Goal: Entertainment & Leisure: Consume media (video, audio)

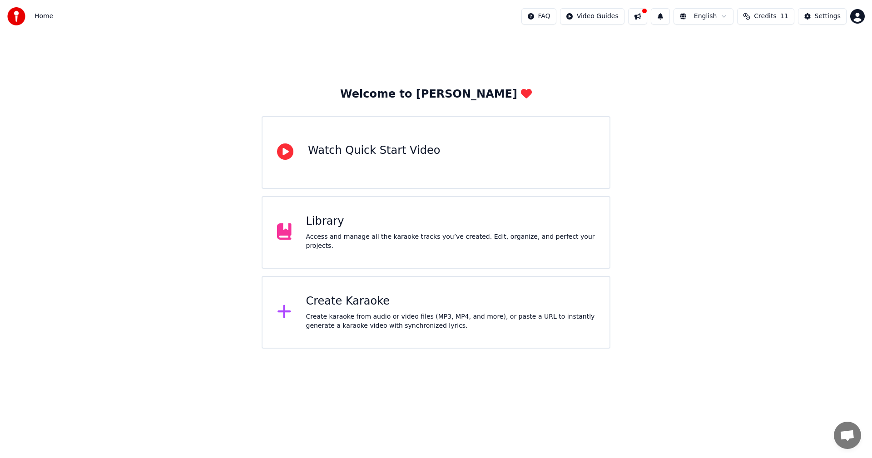
click at [387, 309] on div "Create Karaoke Create karaoke from audio or video files (MP3, MP4, and more), o…" at bounding box center [450, 312] width 289 height 36
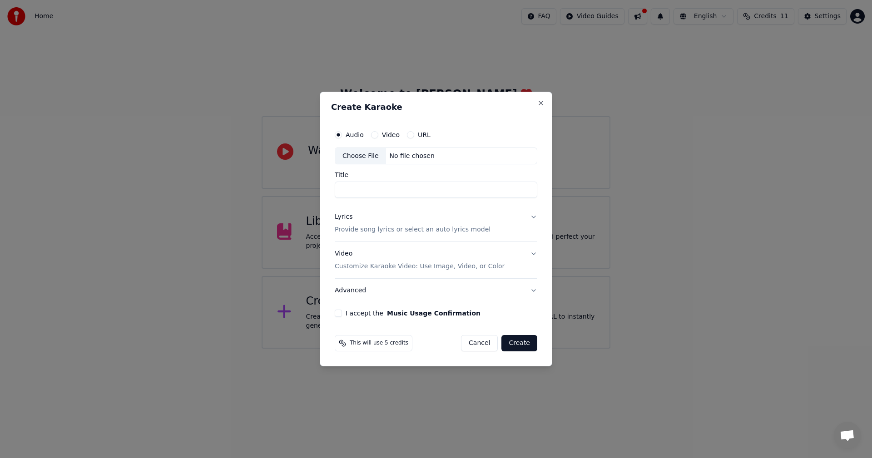
click at [363, 188] on input "Title" at bounding box center [436, 190] width 202 height 16
click at [354, 134] on label "Audio" at bounding box center [355, 135] width 18 height 6
click at [342, 134] on button "Audio" at bounding box center [338, 134] width 7 height 7
click at [365, 186] on input "Title" at bounding box center [436, 190] width 202 height 16
type input "**********"
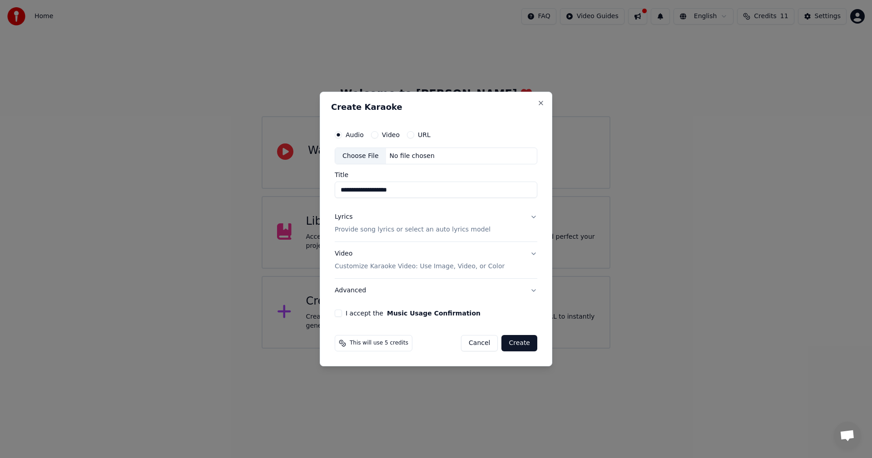
click at [380, 228] on p "Provide song lyrics or select an auto lyrics model" at bounding box center [413, 230] width 156 height 9
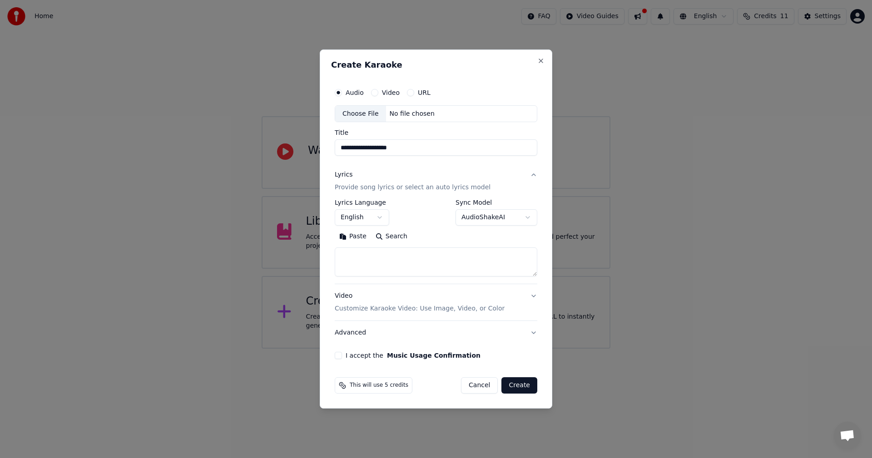
click at [400, 257] on textarea at bounding box center [436, 262] width 202 height 29
paste textarea "**********"
type textarea "**********"
click at [383, 213] on button "English" at bounding box center [362, 218] width 54 height 16
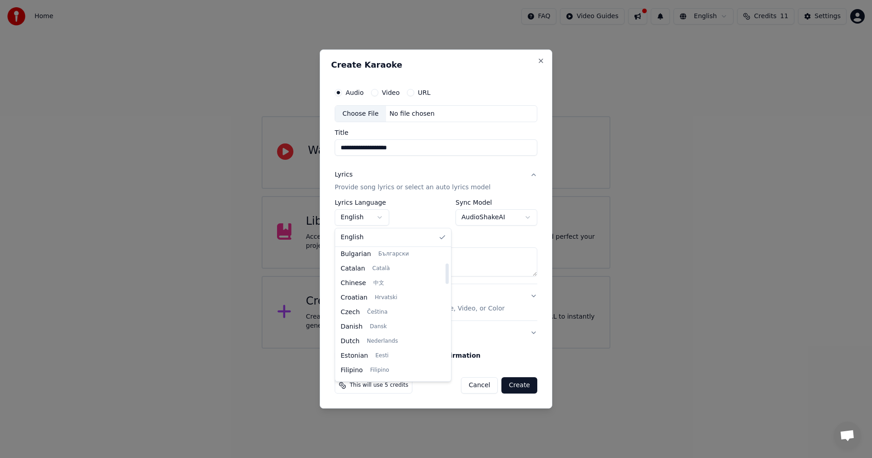
scroll to position [91, 0]
select select "**"
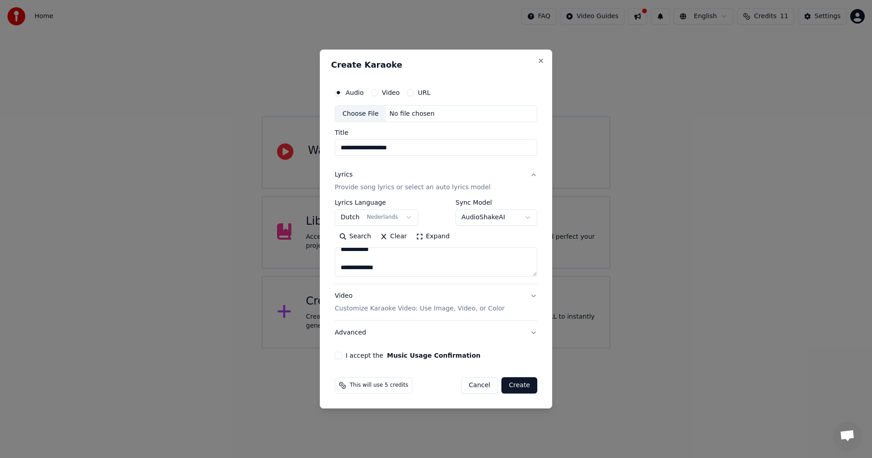
click at [518, 218] on body "**********" at bounding box center [436, 174] width 872 height 349
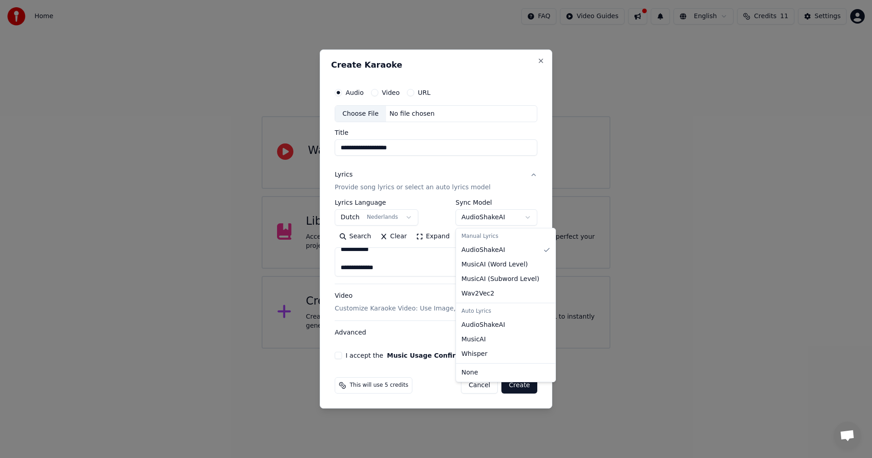
click at [522, 217] on div at bounding box center [436, 229] width 872 height 458
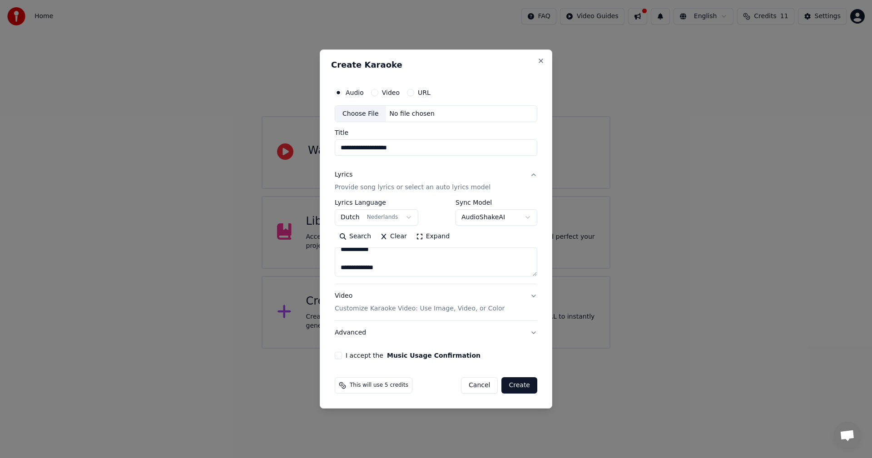
click at [340, 358] on button "I accept the Music Usage Confirmation" at bounding box center [338, 355] width 7 height 7
click at [380, 112] on div "Choose File" at bounding box center [360, 114] width 51 height 16
type input "**********"
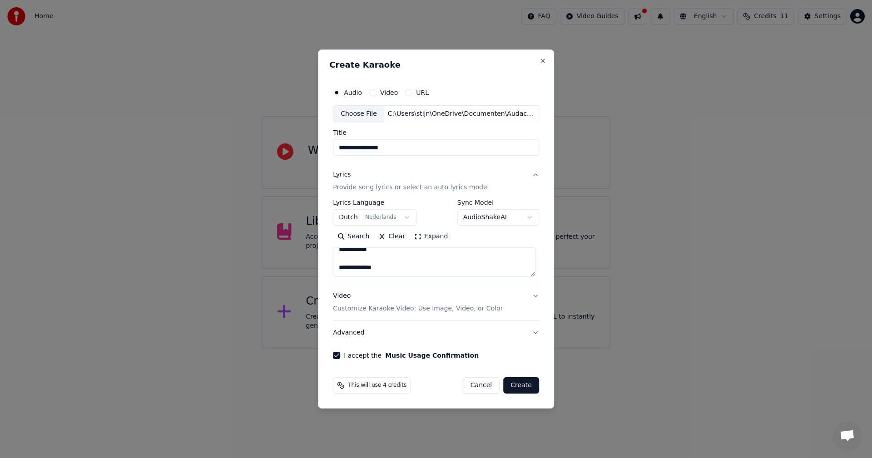
click at [525, 386] on button "Create" at bounding box center [521, 385] width 36 height 16
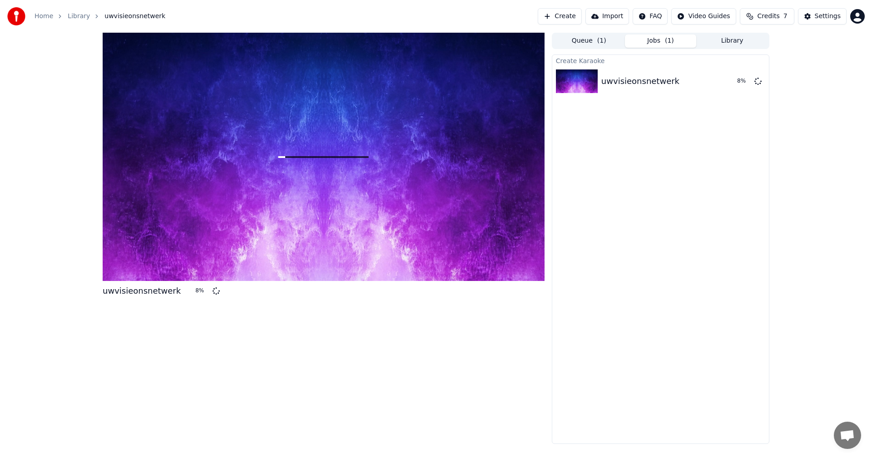
click at [715, 44] on button "Library" at bounding box center [732, 41] width 72 height 13
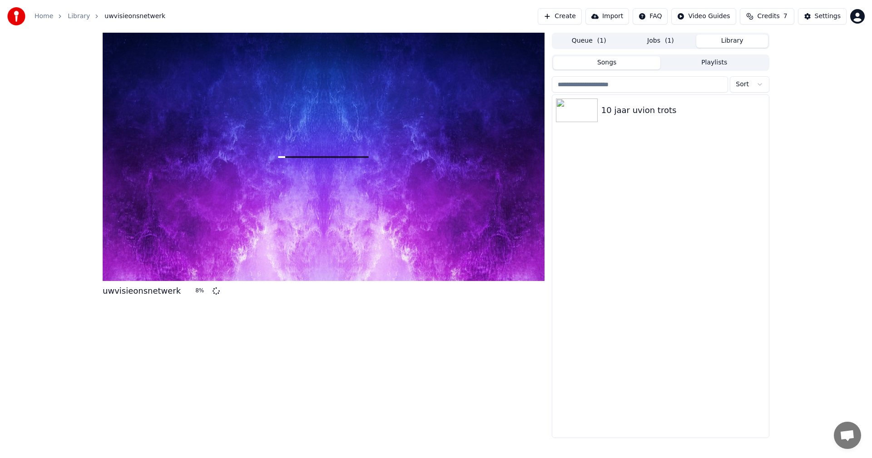
click at [658, 41] on button "Jobs ( 1 )" at bounding box center [661, 41] width 72 height 13
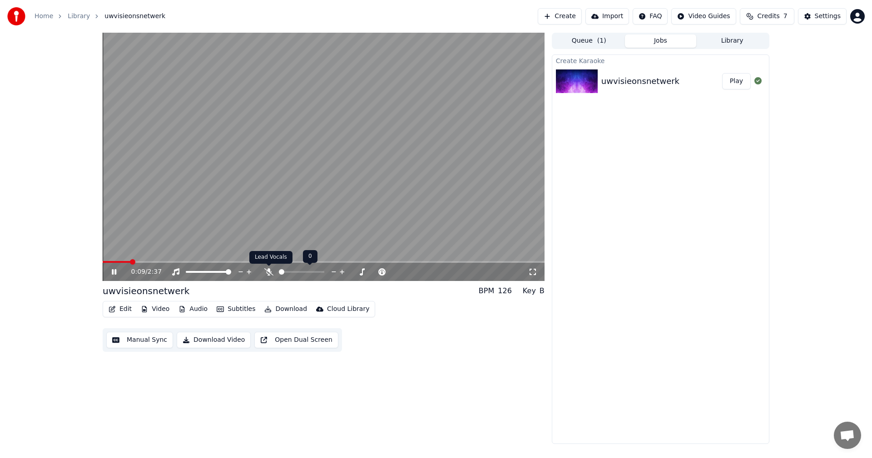
click at [269, 273] on icon at bounding box center [268, 271] width 9 height 7
click at [287, 273] on span at bounding box center [283, 272] width 9 height 2
click at [305, 270] on span at bounding box center [302, 271] width 5 height 5
click at [324, 272] on span at bounding box center [301, 272] width 45 height 2
drag, startPoint x: 314, startPoint y: 271, endPoint x: 306, endPoint y: 272, distance: 8.7
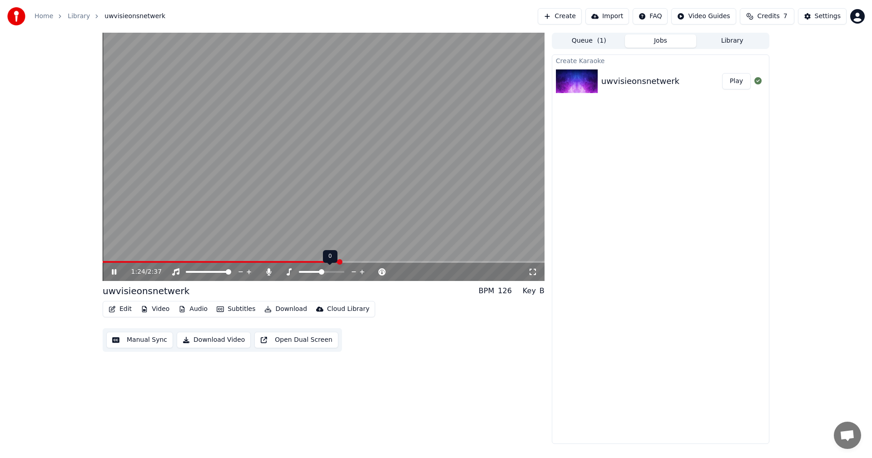
click at [306, 272] on div at bounding box center [329, 271] width 73 height 9
click at [306, 272] on span at bounding box center [310, 272] width 23 height 2
click at [303, 272] on span at bounding box center [303, 272] width 8 height 2
click at [299, 274] on span at bounding box center [301, 271] width 5 height 5
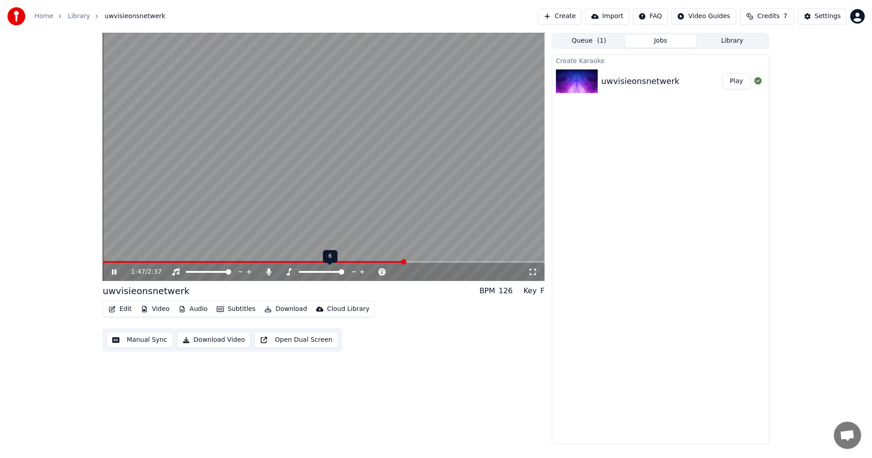
click at [344, 270] on span at bounding box center [341, 271] width 5 height 5
click at [291, 273] on icon at bounding box center [288, 271] width 9 height 7
click at [306, 271] on span at bounding box center [310, 272] width 23 height 2
click at [329, 272] on span at bounding box center [321, 272] width 45 height 2
click at [324, 272] on span at bounding box center [314, 272] width 30 height 2
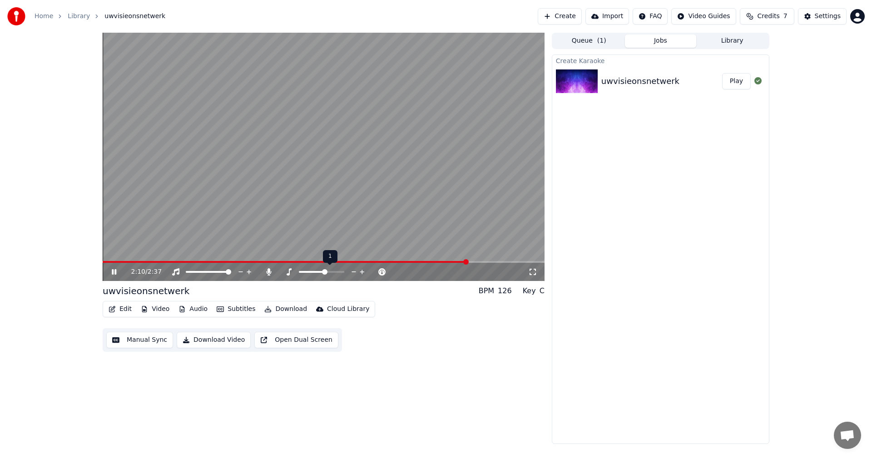
click at [322, 273] on span at bounding box center [324, 271] width 5 height 5
click at [317, 273] on div at bounding box center [329, 271] width 73 height 9
click at [316, 271] on span at bounding box center [312, 272] width 26 height 2
click at [325, 268] on div at bounding box center [329, 271] width 73 height 9
click at [328, 272] on span at bounding box center [321, 272] width 45 height 2
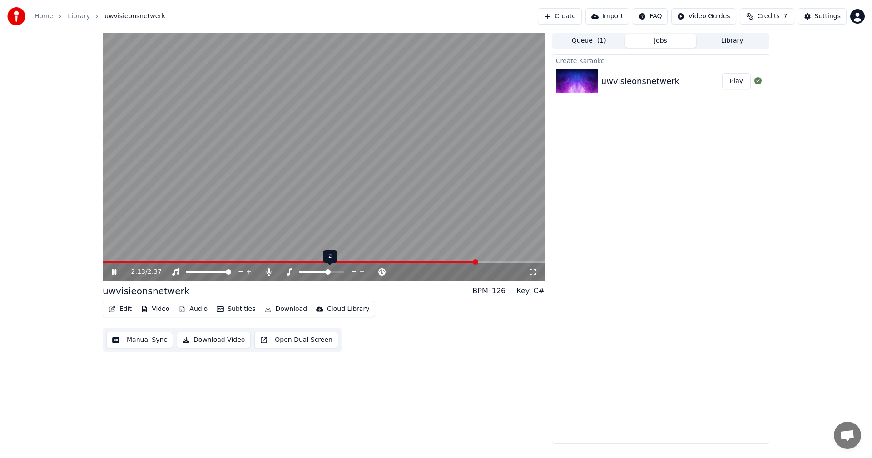
click at [322, 274] on div at bounding box center [329, 271] width 73 height 9
click at [321, 272] on span at bounding box center [314, 272] width 30 height 2
click at [534, 271] on icon at bounding box center [532, 271] width 9 height 7
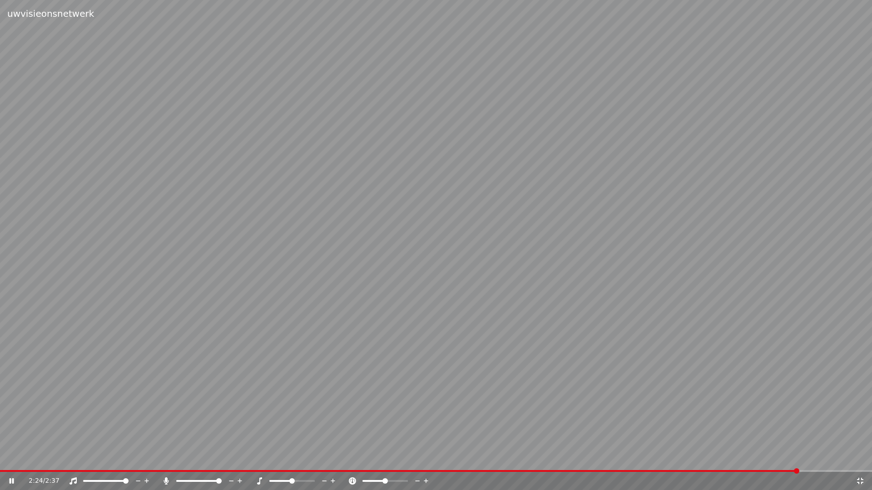
click at [144, 458] on video at bounding box center [436, 245] width 872 height 490
click at [145, 458] on span at bounding box center [400, 471] width 800 height 2
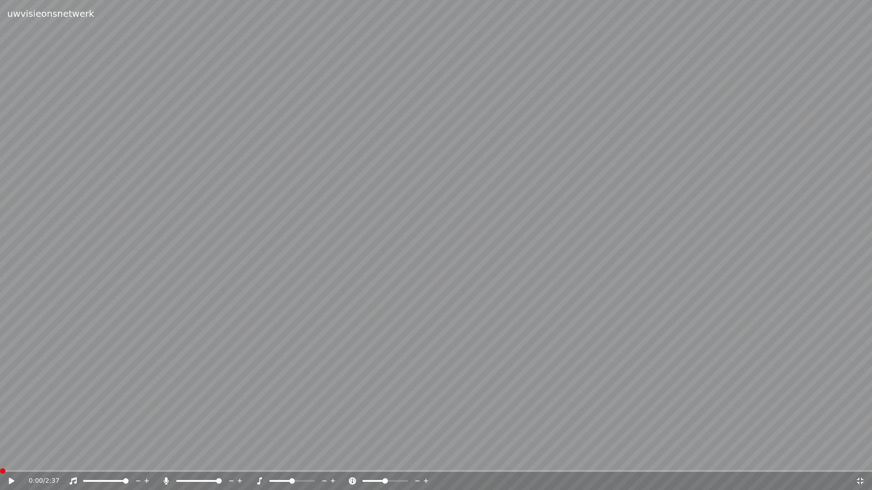
click at [0, 458] on span at bounding box center [0, 471] width 0 height 2
drag, startPoint x: 555, startPoint y: 149, endPoint x: 555, endPoint y: 139, distance: 10.4
click at [555, 149] on video at bounding box center [436, 245] width 872 height 490
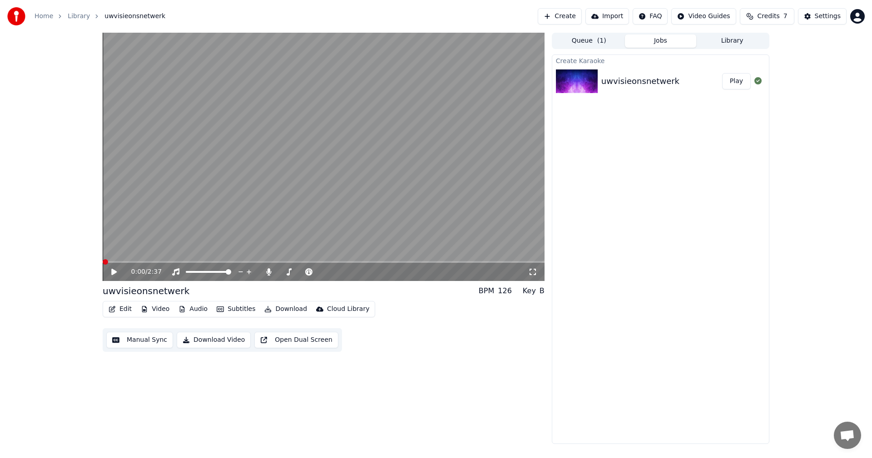
click at [584, 305] on div "Create Karaoke uwvisieonsnetwerk Play" at bounding box center [660, 249] width 217 height 390
click at [644, 318] on div "Create Karaoke uwvisieonsnetwerk Play" at bounding box center [660, 249] width 217 height 390
click at [109, 271] on div "0:00 / 2:37" at bounding box center [323, 271] width 435 height 9
click at [114, 270] on icon at bounding box center [120, 271] width 21 height 7
click at [148, 230] on video at bounding box center [324, 157] width 442 height 248
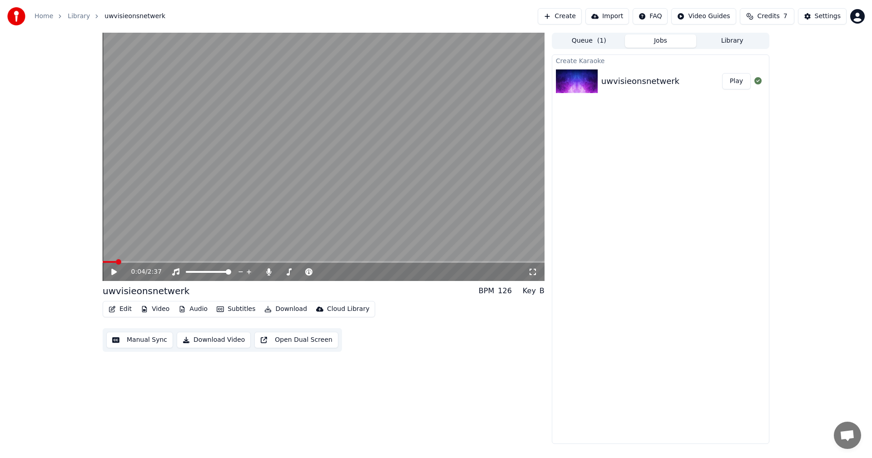
click at [333, 203] on video at bounding box center [324, 157] width 442 height 248
click at [530, 269] on icon at bounding box center [532, 272] width 6 height 6
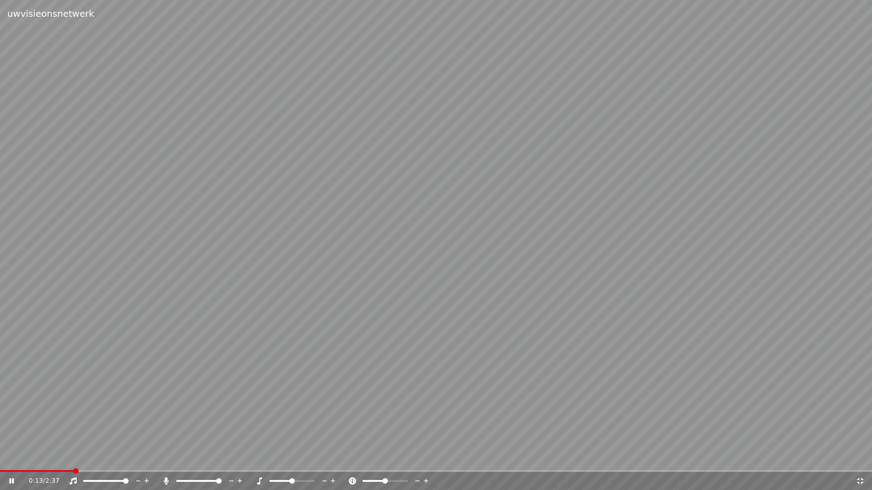
click at [324, 355] on video at bounding box center [436, 245] width 872 height 490
click at [0, 458] on span at bounding box center [2, 471] width 5 height 5
drag, startPoint x: 430, startPoint y: 343, endPoint x: 407, endPoint y: 295, distance: 53.2
click at [430, 343] on video at bounding box center [436, 245] width 872 height 490
click at [330, 319] on video at bounding box center [436, 245] width 872 height 490
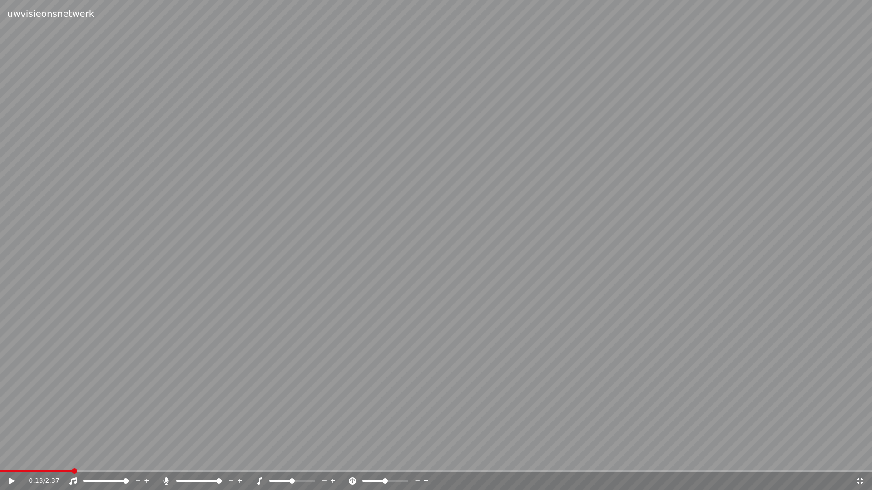
click at [73, 458] on span at bounding box center [74, 471] width 5 height 5
click at [222, 278] on video at bounding box center [436, 245] width 872 height 490
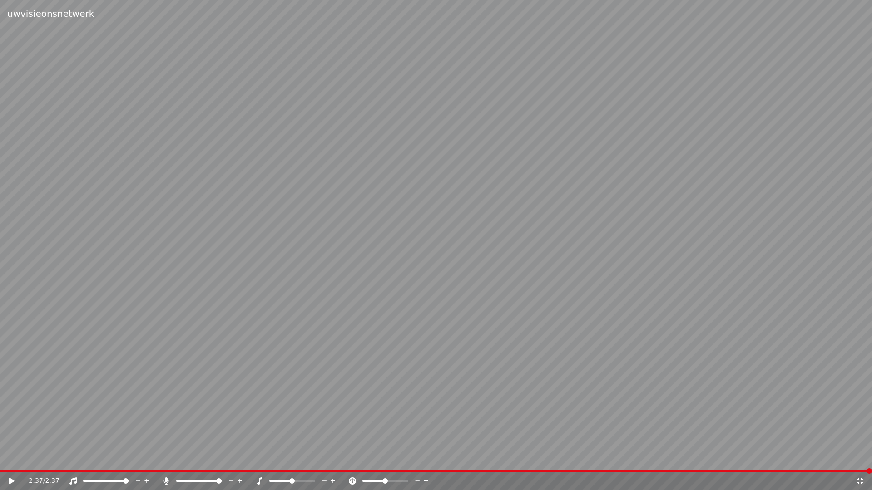
click at [4, 458] on video at bounding box center [436, 245] width 872 height 490
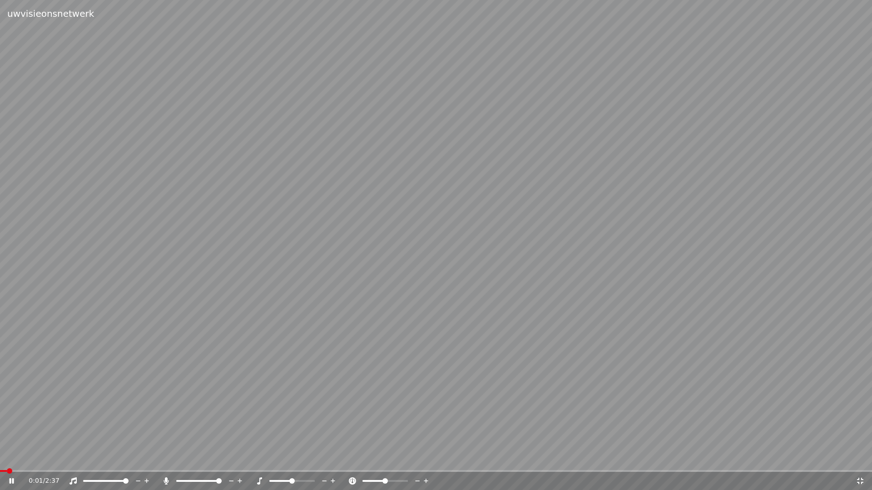
click at [12, 458] on icon at bounding box center [17, 481] width 21 height 7
click at [0, 458] on span at bounding box center [2, 471] width 5 height 5
click at [11, 458] on icon at bounding box center [11, 481] width 5 height 6
click at [91, 458] on span at bounding box center [60, 471] width 121 height 2
click at [84, 458] on div "0:21 / 2:37" at bounding box center [436, 481] width 872 height 18
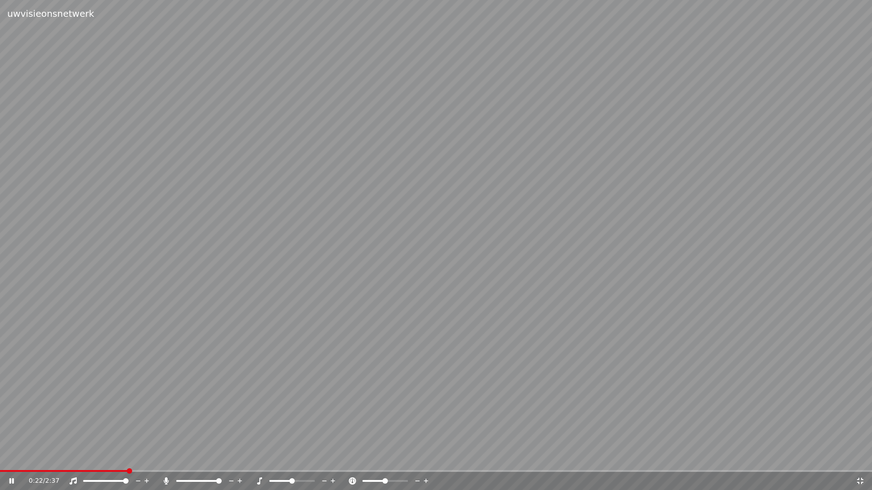
click at [91, 458] on span at bounding box center [64, 471] width 128 height 2
click at [94, 458] on span at bounding box center [54, 471] width 109 height 2
click at [94, 458] on span at bounding box center [53, 471] width 106 height 2
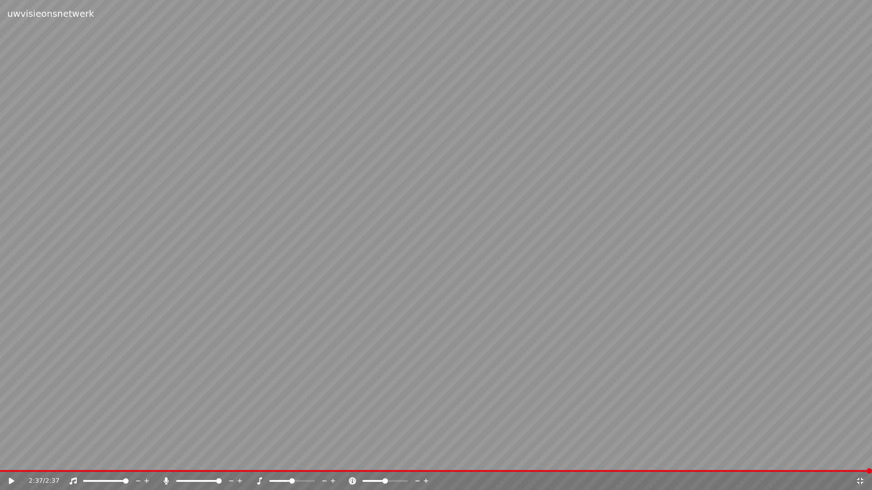
click at [75, 458] on span at bounding box center [436, 471] width 872 height 2
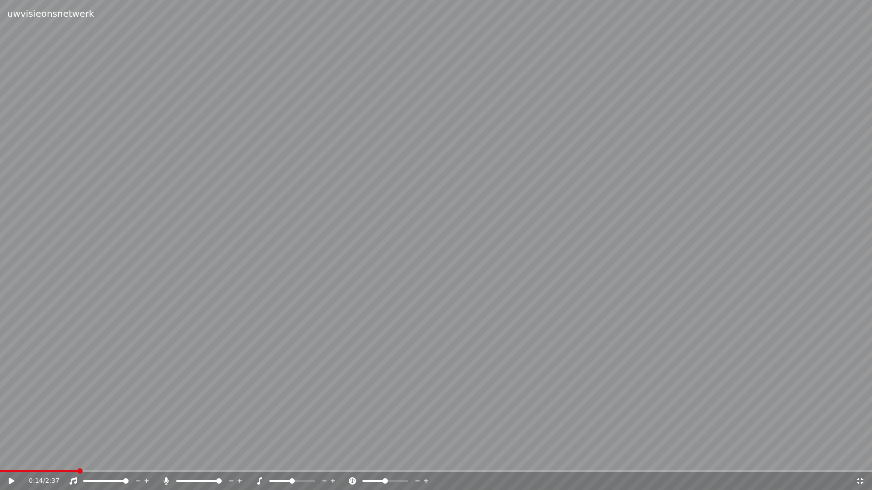
click at [10, 458] on icon at bounding box center [11, 481] width 5 height 6
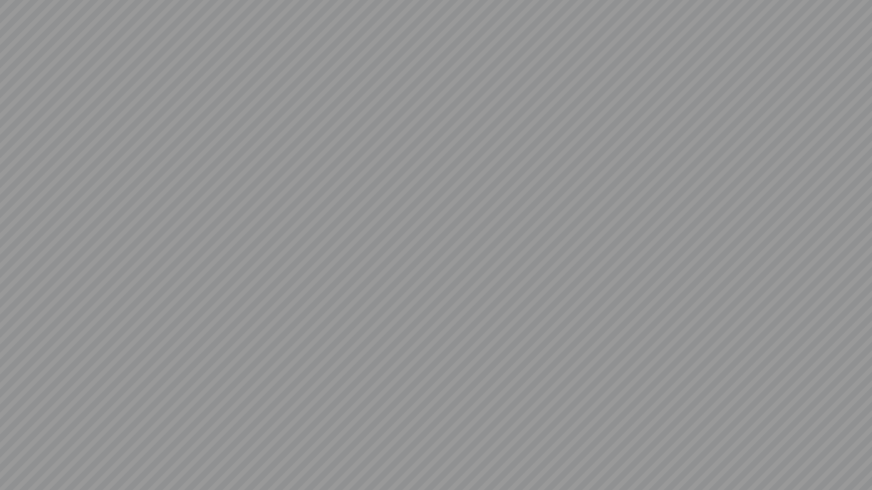
click at [116, 375] on video at bounding box center [436, 245] width 872 height 490
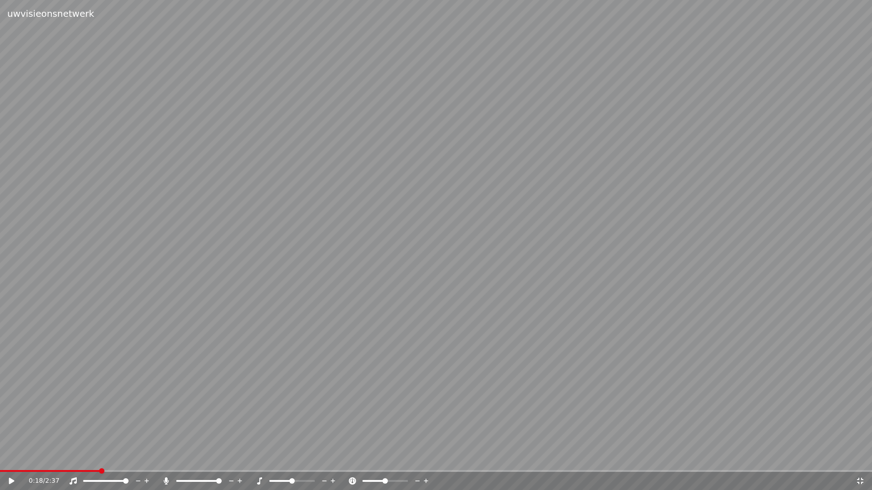
click at [100, 458] on span at bounding box center [50, 471] width 100 height 2
click at [87, 458] on video at bounding box center [436, 245] width 872 height 490
click at [79, 458] on div "0:18 / 2:37" at bounding box center [436, 481] width 872 height 18
click at [78, 458] on video at bounding box center [436, 245] width 872 height 490
click at [74, 458] on div "0:19 / 2:37" at bounding box center [436, 481] width 872 height 18
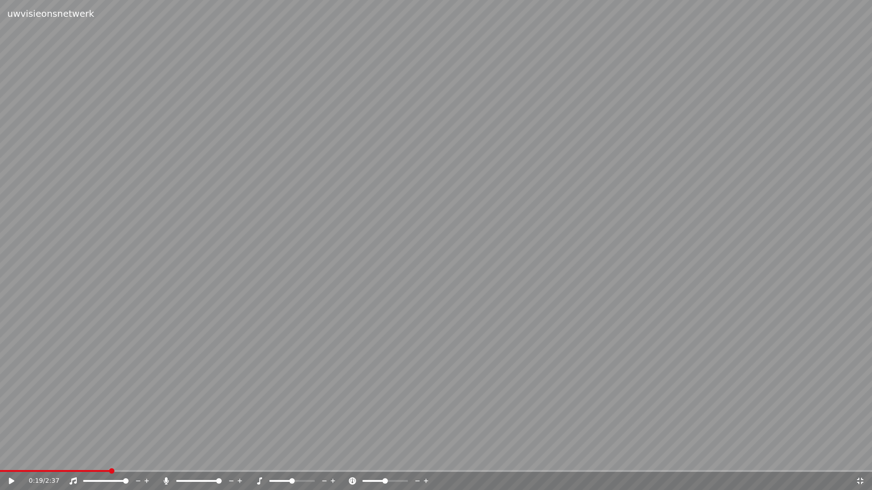
click at [77, 458] on video at bounding box center [436, 245] width 872 height 490
click at [77, 458] on span at bounding box center [39, 471] width 78 height 2
click at [95, 458] on span at bounding box center [57, 471] width 114 height 2
click at [92, 458] on div "0:19 / 2:37" at bounding box center [436, 481] width 872 height 18
click at [92, 458] on video at bounding box center [436, 245] width 872 height 490
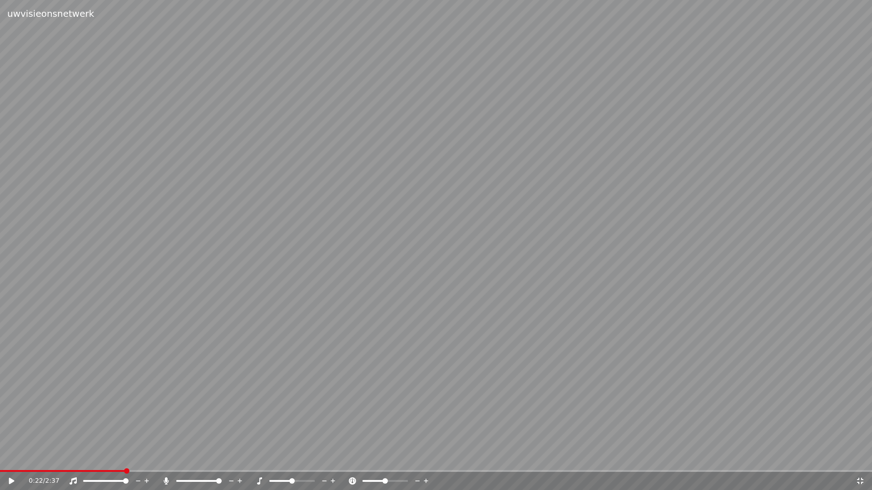
click at [93, 458] on div "0:22 / 2:37" at bounding box center [436, 481] width 872 height 18
click at [94, 458] on span at bounding box center [47, 471] width 94 height 2
click at [89, 458] on span at bounding box center [47, 471] width 94 height 2
click at [12, 458] on icon at bounding box center [11, 481] width 5 height 6
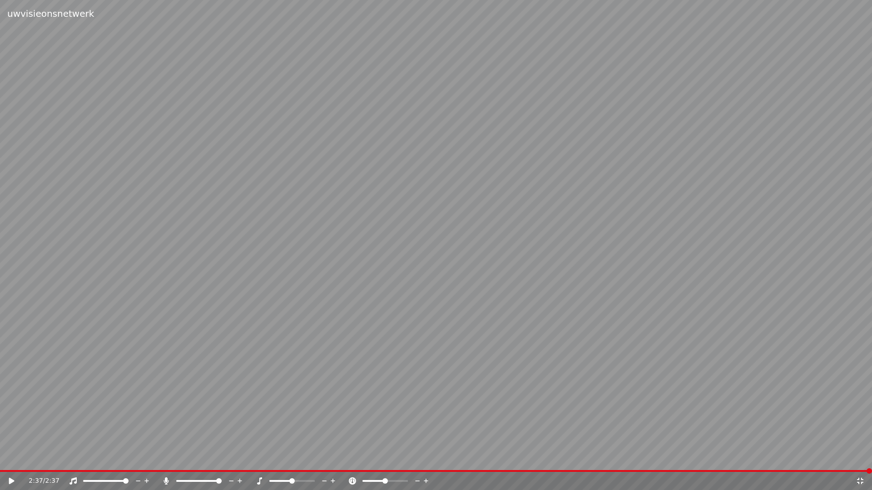
click at [501, 142] on video at bounding box center [436, 245] width 872 height 490
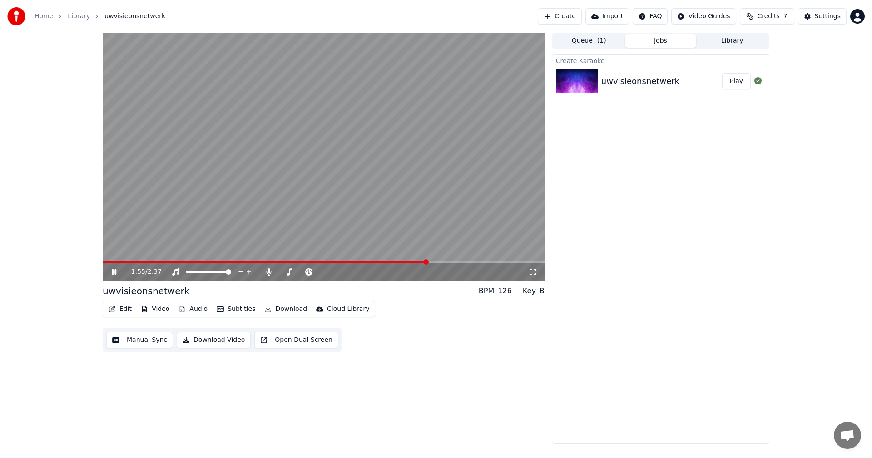
click at [124, 262] on span at bounding box center [265, 262] width 325 height 2
click at [110, 261] on span at bounding box center [115, 262] width 25 height 2
click at [105, 262] on span at bounding box center [107, 262] width 9 height 2
click at [103, 262] on span at bounding box center [103, 262] width 0 height 2
click at [197, 202] on video at bounding box center [324, 157] width 442 height 248
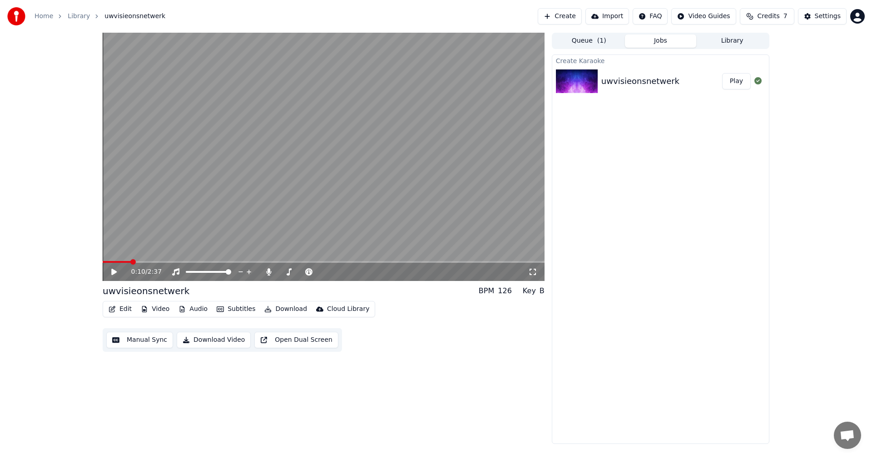
click at [131, 262] on span at bounding box center [117, 262] width 28 height 2
click at [116, 272] on icon at bounding box center [113, 272] width 5 height 6
click at [116, 272] on icon at bounding box center [114, 271] width 5 height 5
click at [112, 272] on icon at bounding box center [113, 272] width 5 height 6
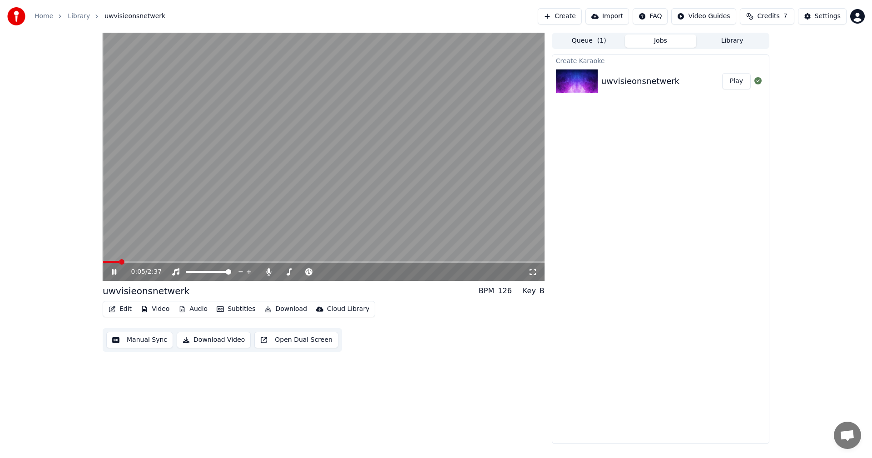
click at [237, 198] on video at bounding box center [324, 157] width 442 height 248
click at [112, 275] on icon at bounding box center [113, 272] width 5 height 6
click at [112, 274] on icon at bounding box center [120, 271] width 21 height 7
click at [112, 261] on video at bounding box center [324, 157] width 442 height 248
click at [119, 260] on video at bounding box center [324, 157] width 442 height 248
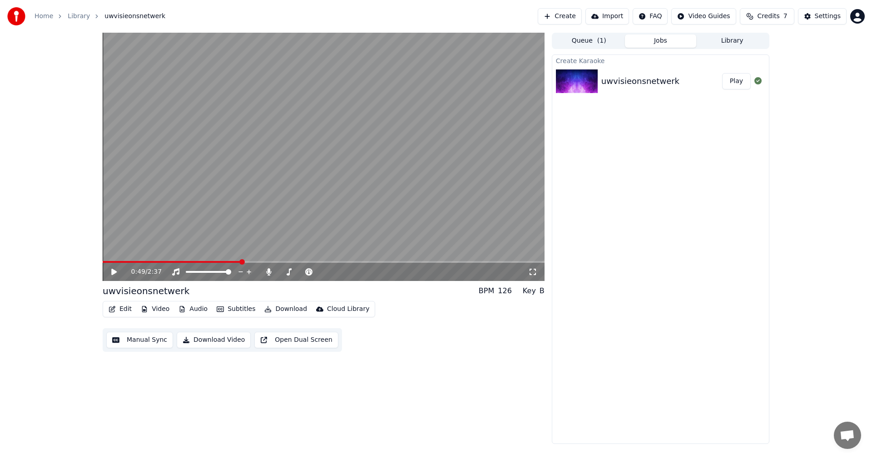
click at [122, 262] on span at bounding box center [172, 262] width 138 height 2
click at [130, 262] on span at bounding box center [324, 262] width 442 height 2
click at [143, 262] on span at bounding box center [324, 262] width 442 height 2
click at [155, 261] on video at bounding box center [324, 157] width 442 height 248
click at [154, 262] on span at bounding box center [324, 262] width 442 height 2
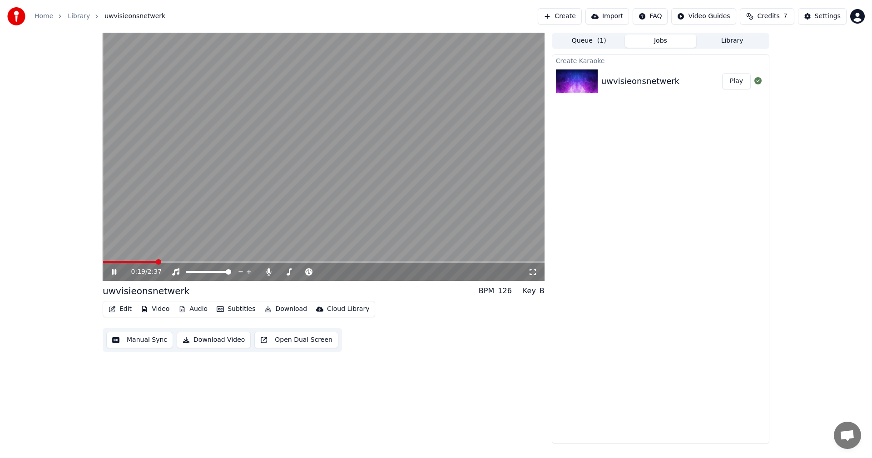
click at [142, 262] on span at bounding box center [130, 262] width 54 height 2
click at [173, 241] on video at bounding box center [324, 157] width 442 height 248
click at [165, 263] on span at bounding box center [177, 262] width 149 height 2
click at [145, 262] on span at bounding box center [134, 262] width 62 height 2
click at [139, 262] on span at bounding box center [121, 262] width 36 height 2
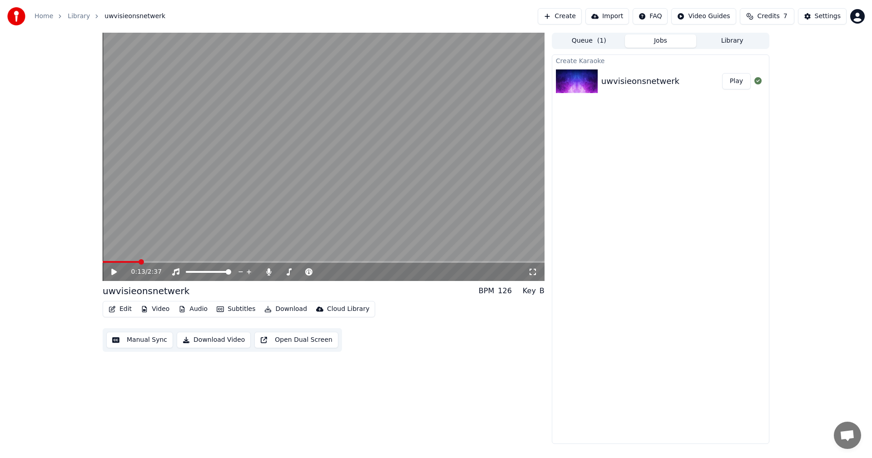
click at [112, 272] on icon at bounding box center [113, 272] width 5 height 6
click at [725, 38] on button "Library" at bounding box center [732, 41] width 72 height 13
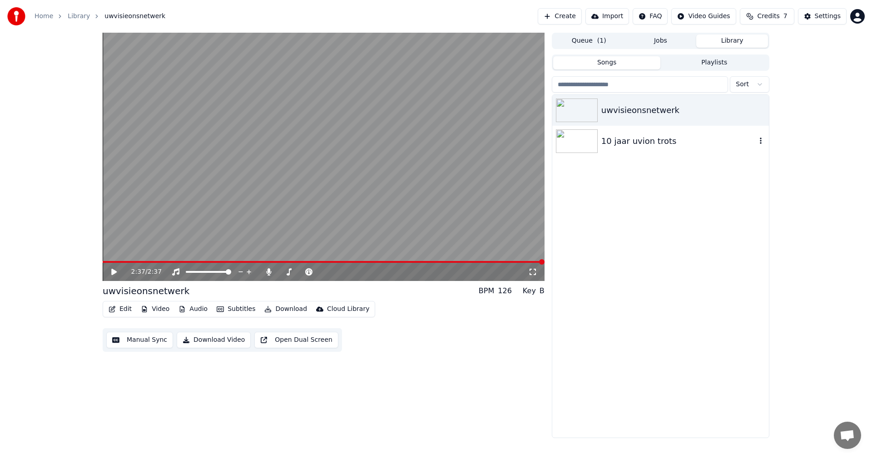
click at [619, 135] on div "10 jaar uvion trots" at bounding box center [678, 141] width 155 height 13
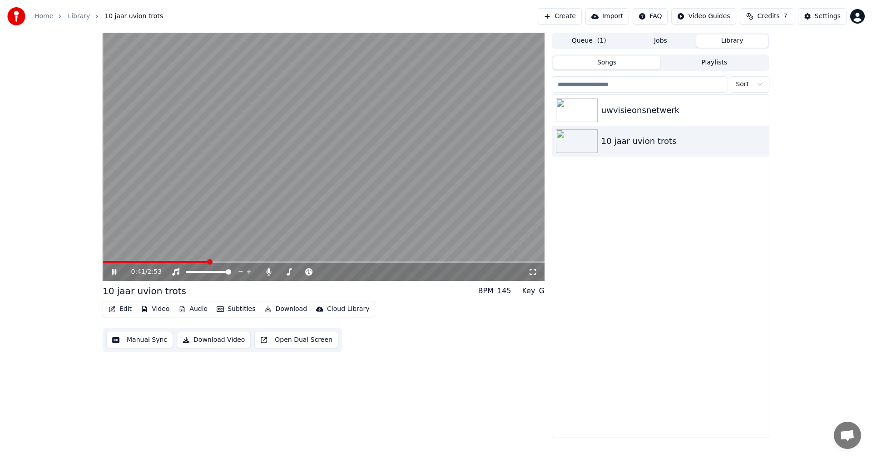
click at [154, 262] on span at bounding box center [156, 262] width 106 height 2
click at [136, 261] on span at bounding box center [119, 262] width 33 height 2
click at [536, 272] on icon at bounding box center [532, 271] width 9 height 7
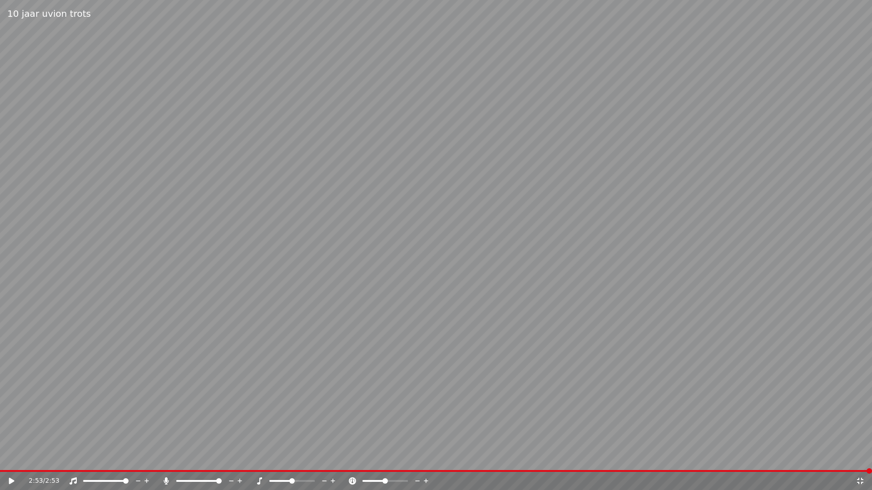
click at [1, 458] on video at bounding box center [436, 245] width 872 height 490
click at [10, 458] on icon at bounding box center [17, 481] width 21 height 7
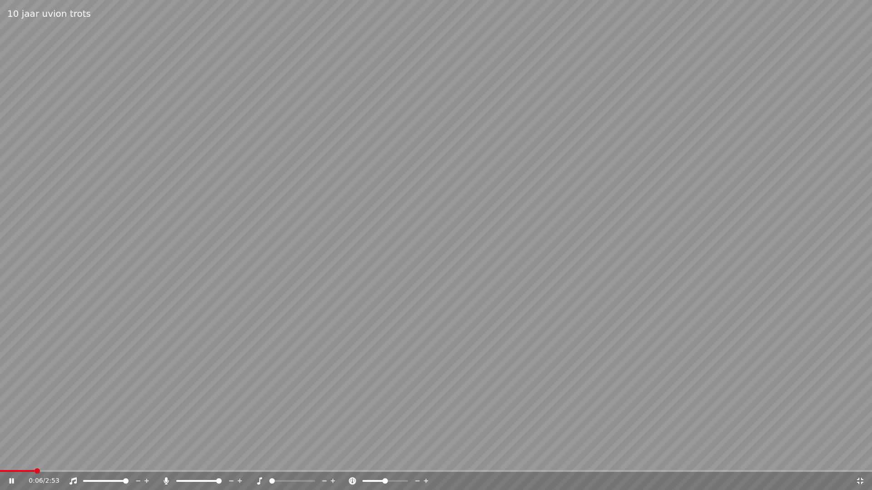
click at [271, 458] on span at bounding box center [271, 481] width 5 height 5
click at [269, 458] on span at bounding box center [271, 481] width 5 height 5
click at [294, 458] on span at bounding box center [291, 481] width 5 height 5
click at [195, 458] on span at bounding box center [195, 481] width 5 height 5
click at [191, 458] on span at bounding box center [191, 481] width 5 height 5
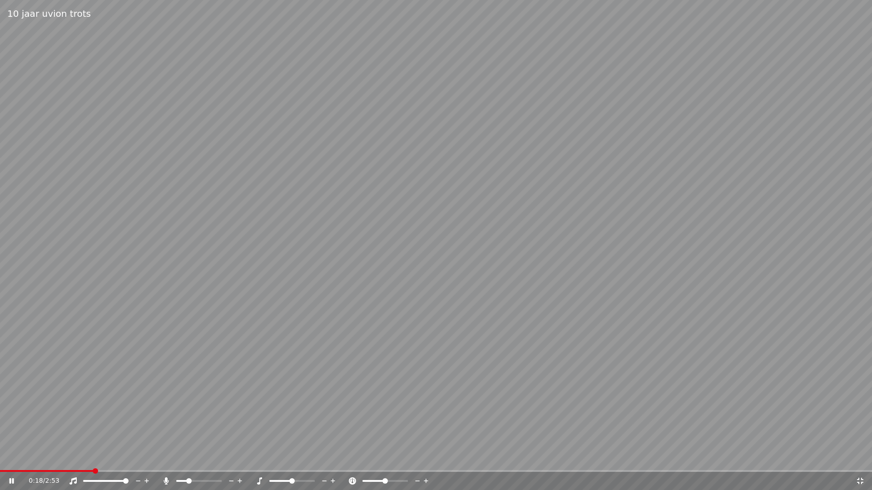
click at [188, 458] on span at bounding box center [188, 481] width 5 height 5
click at [183, 458] on span at bounding box center [185, 481] width 5 height 5
click at [189, 458] on span at bounding box center [190, 481] width 5 height 5
click at [194, 458] on span at bounding box center [194, 481] width 5 height 5
click at [221, 458] on span at bounding box center [218, 481] width 5 height 5
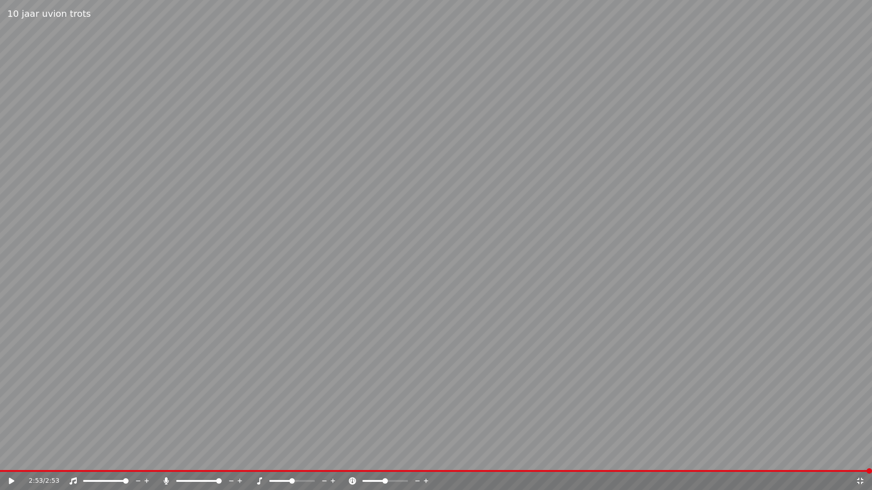
click at [10, 458] on icon at bounding box center [11, 481] width 5 height 6
click at [641, 121] on video at bounding box center [436, 245] width 872 height 490
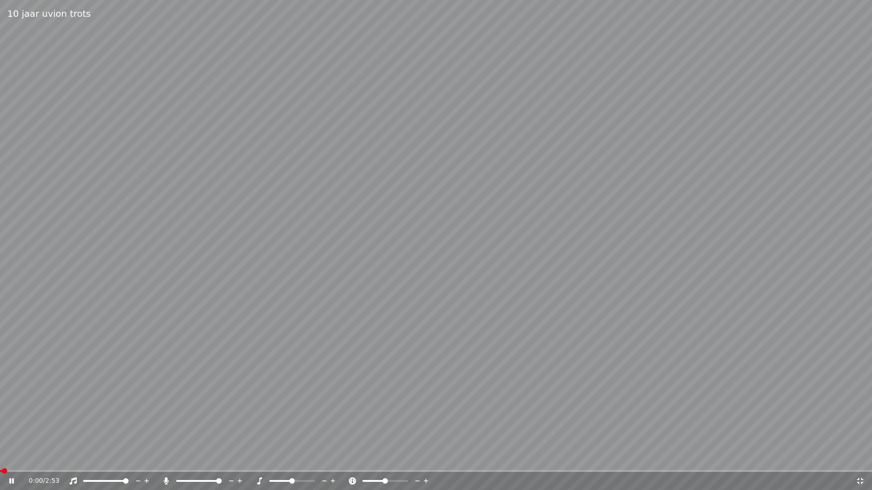
click at [525, 148] on video at bounding box center [436, 245] width 872 height 490
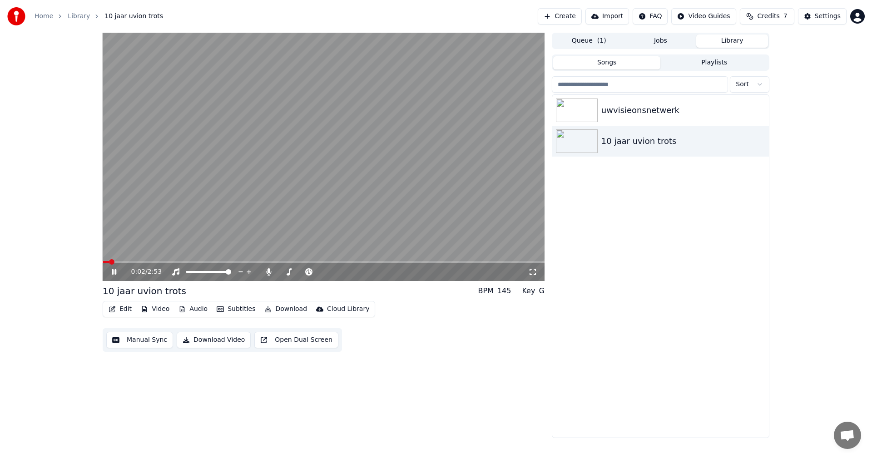
click at [307, 183] on video at bounding box center [324, 157] width 442 height 248
click at [103, 262] on span at bounding box center [105, 261] width 5 height 5
click at [535, 273] on icon at bounding box center [532, 272] width 6 height 6
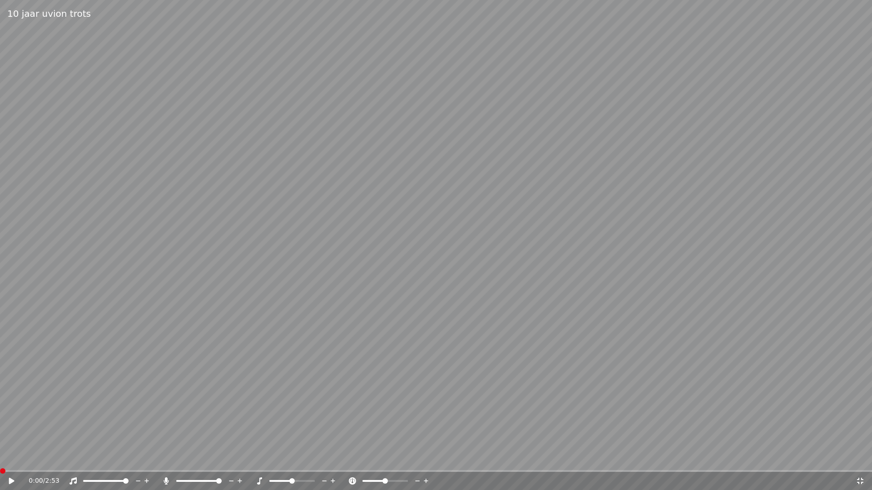
click at [9, 458] on icon at bounding box center [17, 481] width 21 height 7
click at [176, 364] on video at bounding box center [436, 245] width 872 height 490
click at [0, 458] on span at bounding box center [2, 471] width 5 height 5
click at [358, 266] on video at bounding box center [436, 245] width 872 height 490
drag, startPoint x: 578, startPoint y: 300, endPoint x: 578, endPoint y: 289, distance: 10.4
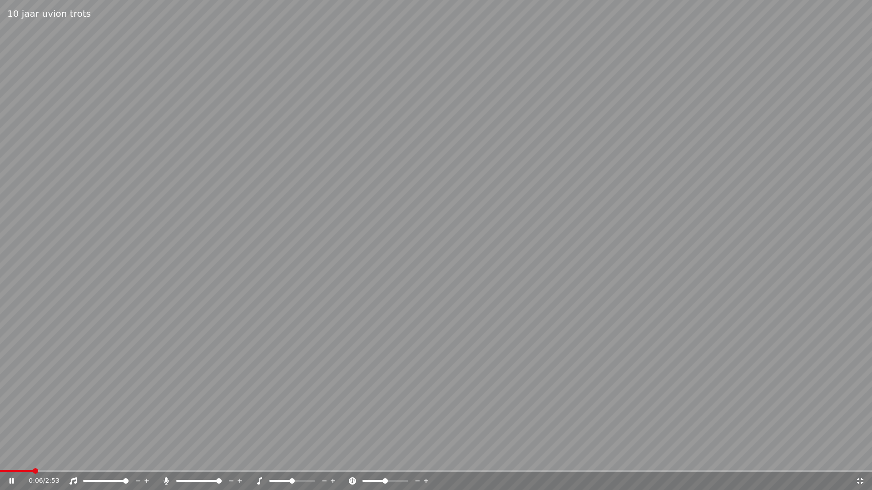
click at [578, 300] on video at bounding box center [436, 245] width 872 height 490
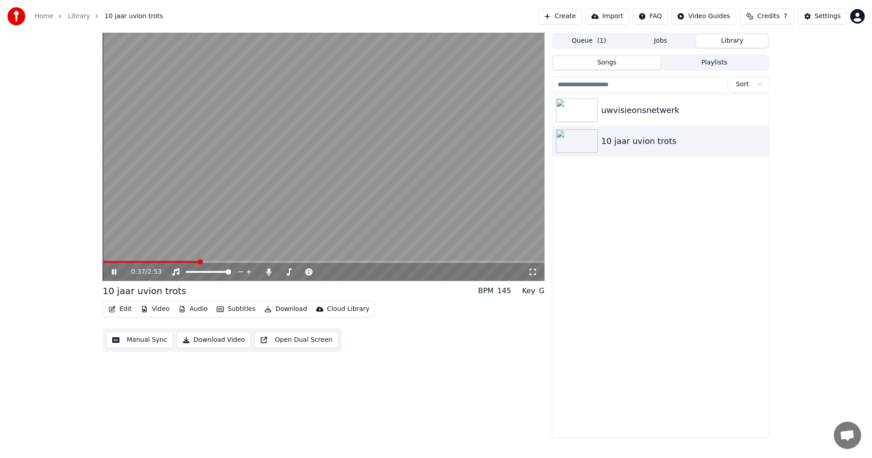
click at [534, 275] on icon at bounding box center [532, 272] width 6 height 6
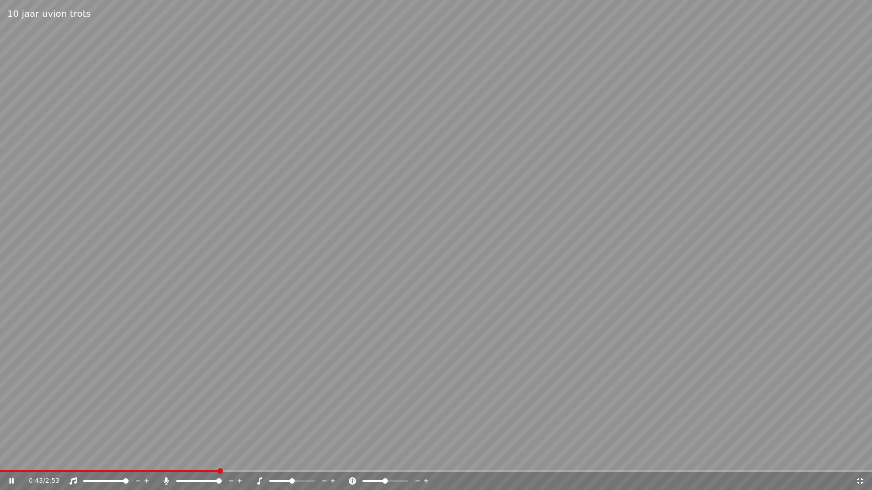
click at [14, 458] on icon at bounding box center [17, 481] width 21 height 7
click at [5, 458] on video at bounding box center [436, 245] width 872 height 490
click at [0, 458] on span at bounding box center [0, 471] width 0 height 2
click at [15, 458] on icon at bounding box center [17, 481] width 21 height 7
click at [0, 458] on span at bounding box center [2, 471] width 5 height 5
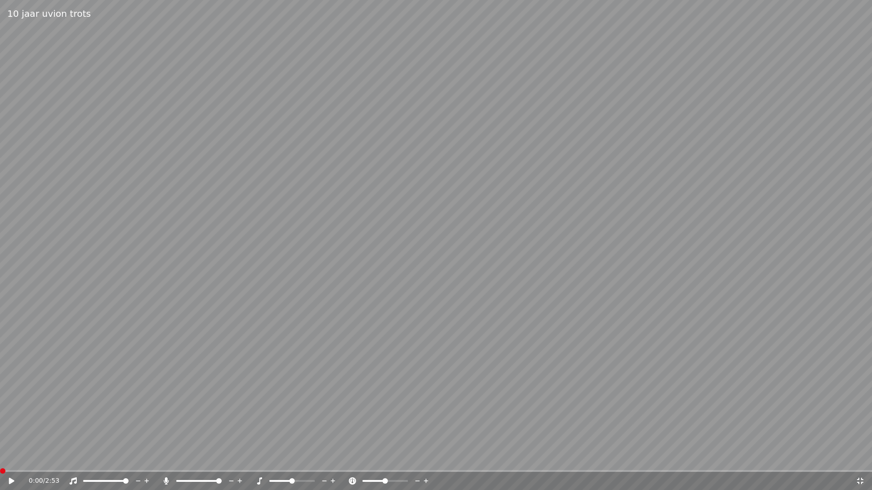
click at [12, 458] on icon at bounding box center [11, 481] width 5 height 6
click at [94, 389] on video at bounding box center [436, 245] width 872 height 490
click at [12, 458] on video at bounding box center [436, 245] width 872 height 490
click at [11, 458] on div "1:16 / 2:53" at bounding box center [436, 481] width 872 height 18
click at [9, 458] on span at bounding box center [5, 471] width 10 height 2
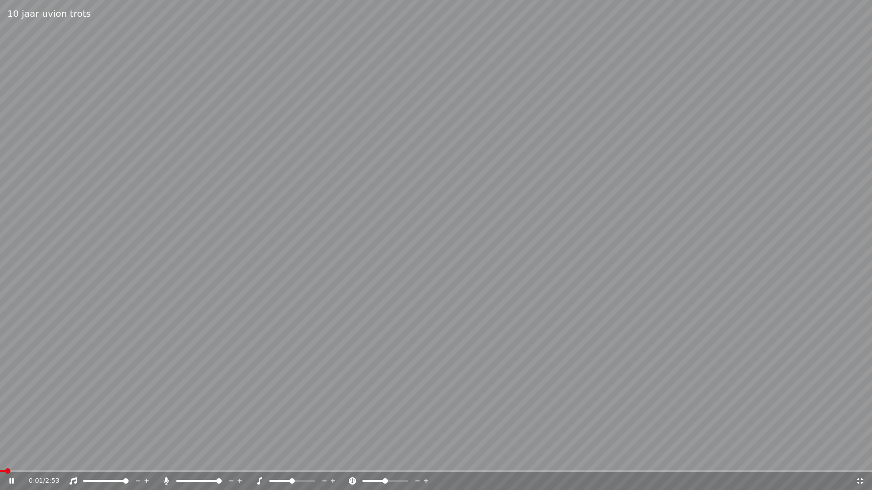
click at [5, 458] on span at bounding box center [2, 471] width 5 height 2
click at [0, 458] on video at bounding box center [436, 245] width 872 height 490
click at [2, 458] on span at bounding box center [5, 471] width 10 height 2
click at [10, 458] on icon at bounding box center [11, 481] width 5 height 6
click at [19, 458] on video at bounding box center [436, 245] width 872 height 490
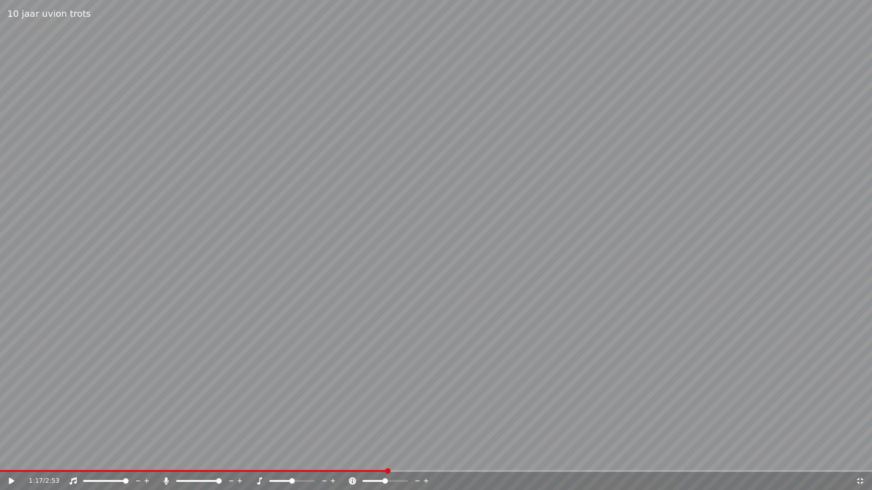
click at [5, 458] on div "1:17 / 2:53" at bounding box center [436, 481] width 872 height 18
click at [3, 458] on video at bounding box center [436, 245] width 872 height 490
click at [4, 458] on span at bounding box center [198, 471] width 396 height 2
click at [6, 458] on div "2:50 / 2:53" at bounding box center [436, 481] width 872 height 18
click at [5, 458] on span at bounding box center [430, 471] width 861 height 2
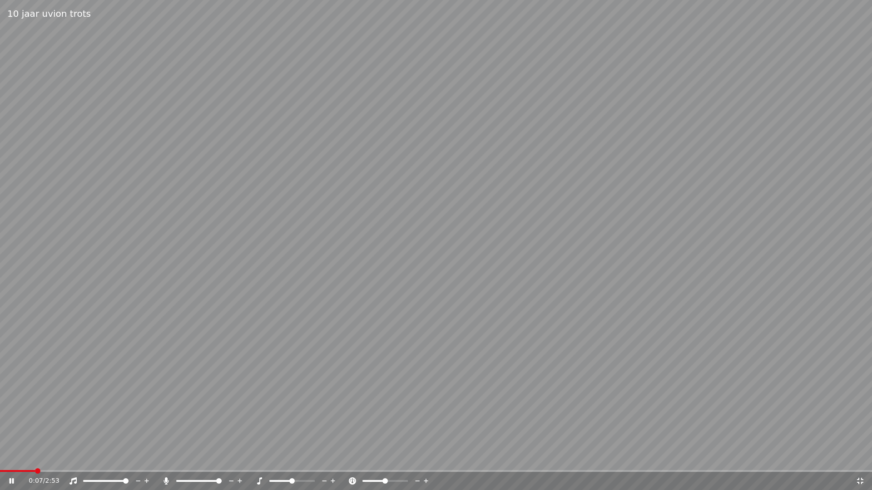
click at [35, 458] on span at bounding box center [17, 471] width 35 height 2
click at [25, 458] on div "0:07 / 2:53" at bounding box center [436, 481] width 872 height 18
click at [20, 458] on span at bounding box center [22, 471] width 44 height 2
click at [15, 458] on span at bounding box center [7, 471] width 15 height 2
click at [14, 458] on icon at bounding box center [12, 481] width 5 height 5
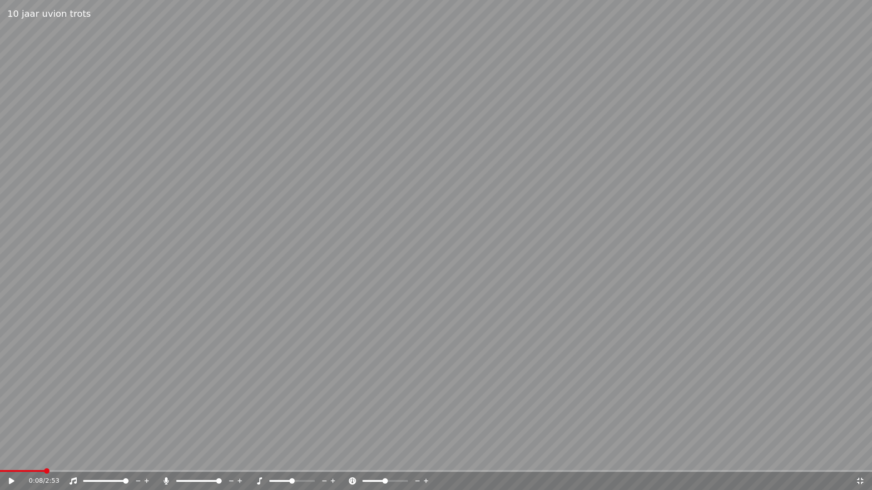
click at [19, 458] on video at bounding box center [436, 245] width 872 height 490
click at [19, 458] on div "0:09 / 2:53" at bounding box center [436, 481] width 872 height 18
click at [16, 458] on span at bounding box center [31, 471] width 63 height 2
click at [4, 458] on span at bounding box center [15, 471] width 30 height 2
click at [15, 458] on icon at bounding box center [17, 481] width 21 height 7
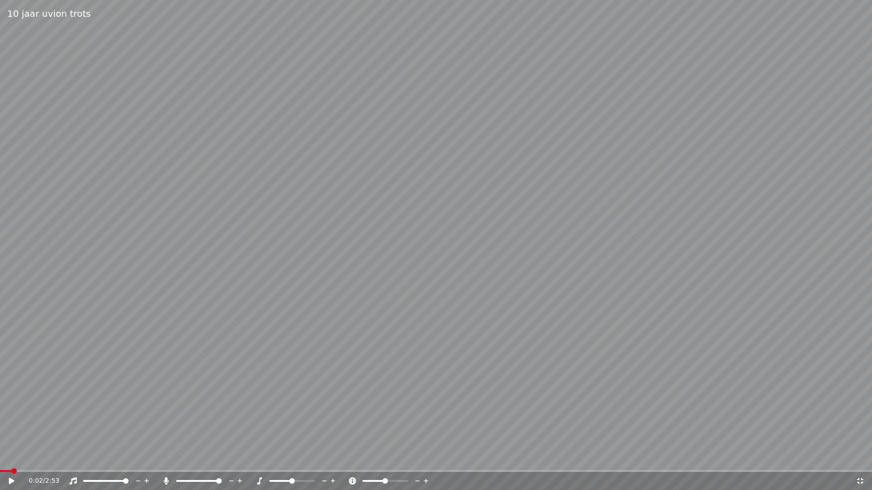
click at [481, 228] on video at bounding box center [436, 245] width 872 height 490
click at [507, 278] on video at bounding box center [436, 245] width 872 height 490
click at [490, 245] on video at bounding box center [436, 245] width 872 height 490
drag, startPoint x: 603, startPoint y: 358, endPoint x: 603, endPoint y: 347, distance: 10.4
click at [603, 347] on video at bounding box center [436, 245] width 872 height 490
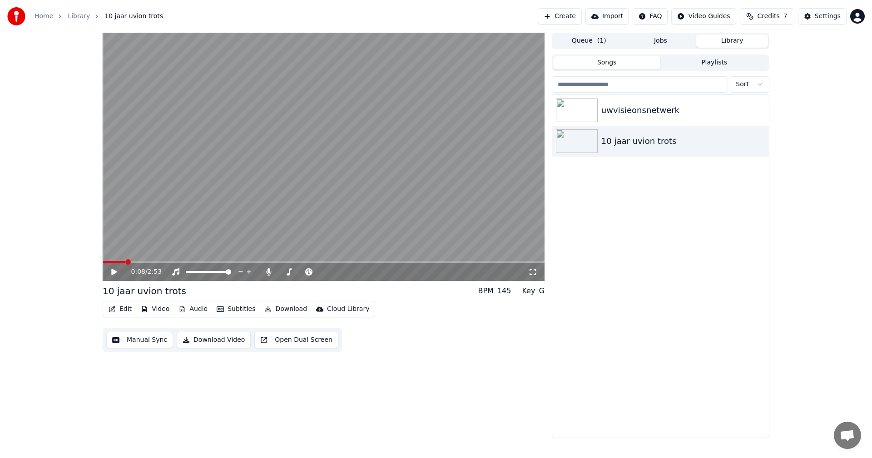
click at [320, 188] on video at bounding box center [324, 157] width 442 height 248
click at [306, 216] on video at bounding box center [324, 157] width 442 height 248
click at [103, 265] on span at bounding box center [105, 261] width 5 height 5
click at [531, 273] on icon at bounding box center [532, 271] width 9 height 7
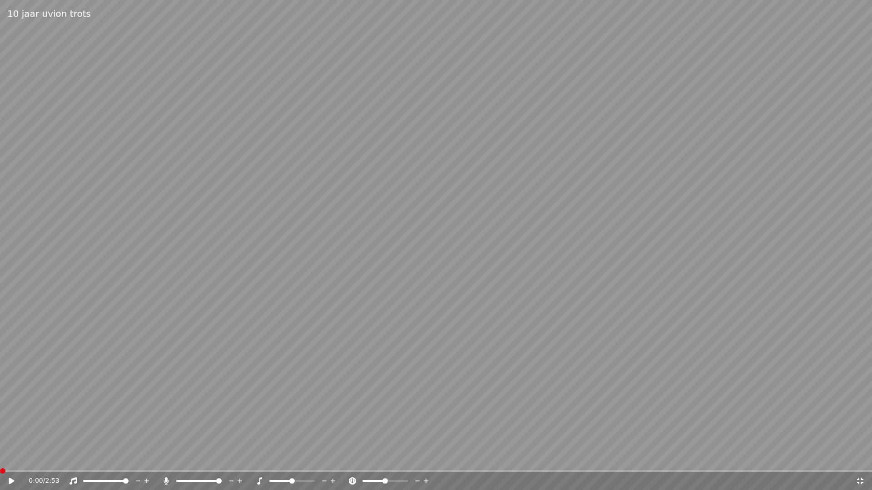
click at [10, 458] on icon at bounding box center [11, 481] width 5 height 6
drag, startPoint x: 330, startPoint y: 299, endPoint x: 330, endPoint y: 294, distance: 5.0
click at [330, 298] on video at bounding box center [436, 245] width 872 height 490
click at [643, 366] on video at bounding box center [436, 245] width 872 height 490
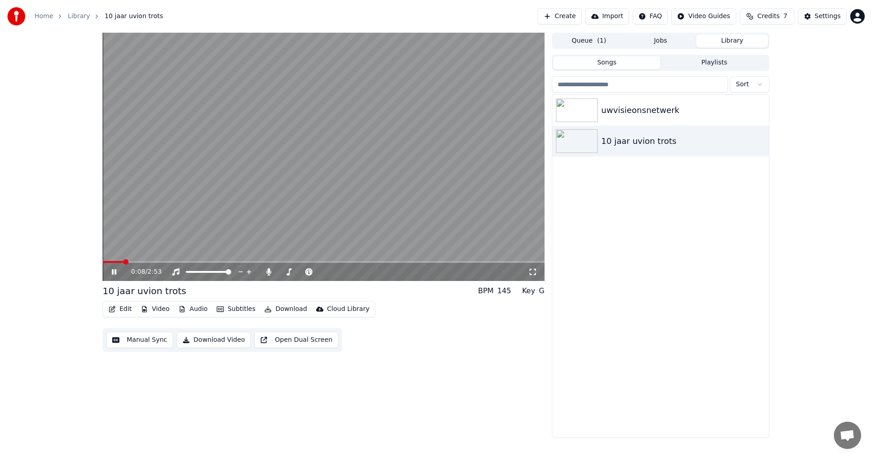
click at [309, 185] on video at bounding box center [324, 157] width 442 height 248
click at [531, 276] on div "0:08 / 2:53" at bounding box center [323, 271] width 435 height 9
click at [531, 269] on icon at bounding box center [532, 271] width 9 height 7
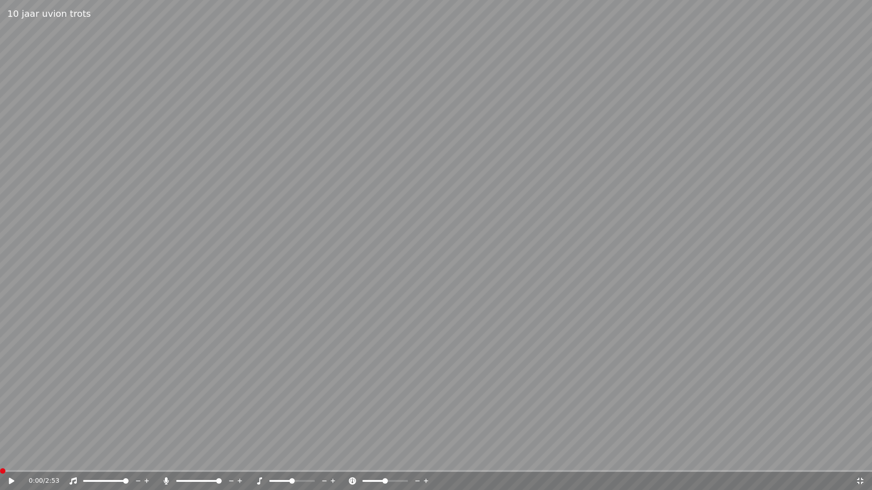
click at [0, 458] on span at bounding box center [2, 471] width 5 height 5
click at [11, 458] on icon at bounding box center [11, 481] width 5 height 6
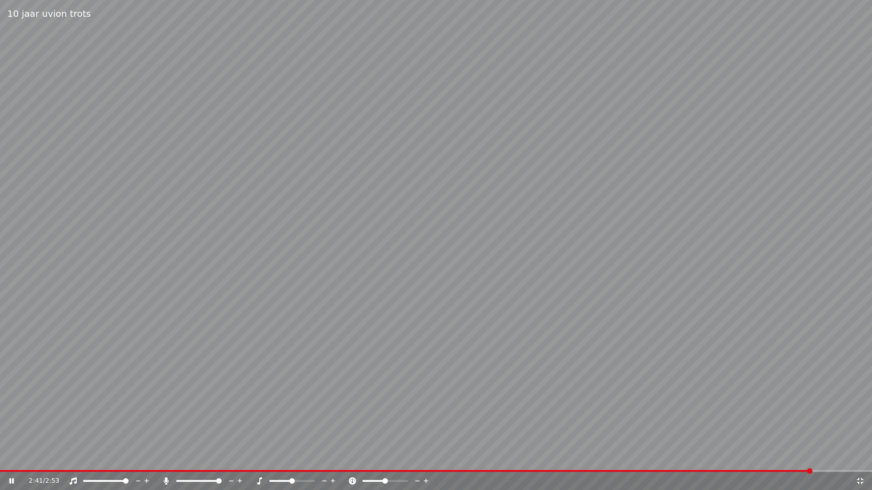
click at [7, 458] on span at bounding box center [406, 471] width 812 height 2
click at [190, 401] on video at bounding box center [436, 245] width 872 height 490
click at [18, 458] on video at bounding box center [436, 245] width 872 height 490
click at [16, 458] on video at bounding box center [436, 245] width 872 height 490
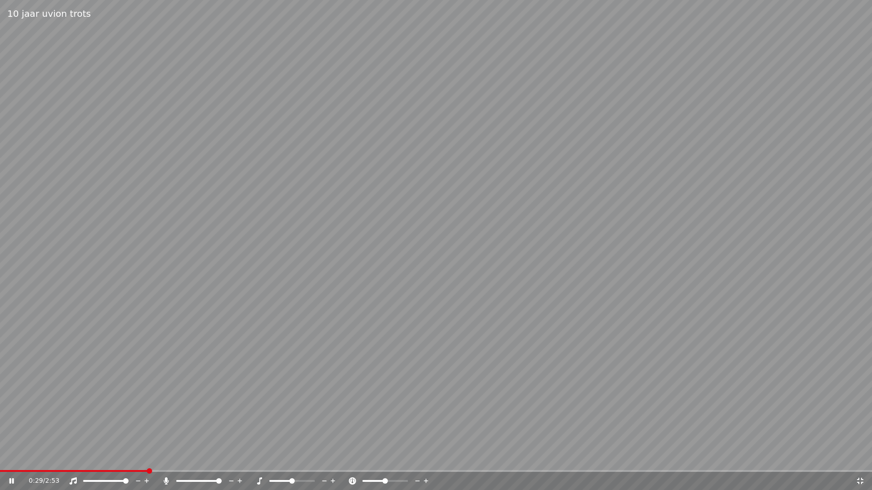
click at [16, 458] on span at bounding box center [74, 471] width 148 height 2
click at [698, 458] on video at bounding box center [436, 245] width 872 height 490
click at [704, 458] on video at bounding box center [436, 245] width 872 height 490
click at [702, 458] on span at bounding box center [351, 471] width 702 height 2
click at [739, 458] on video at bounding box center [436, 245] width 872 height 490
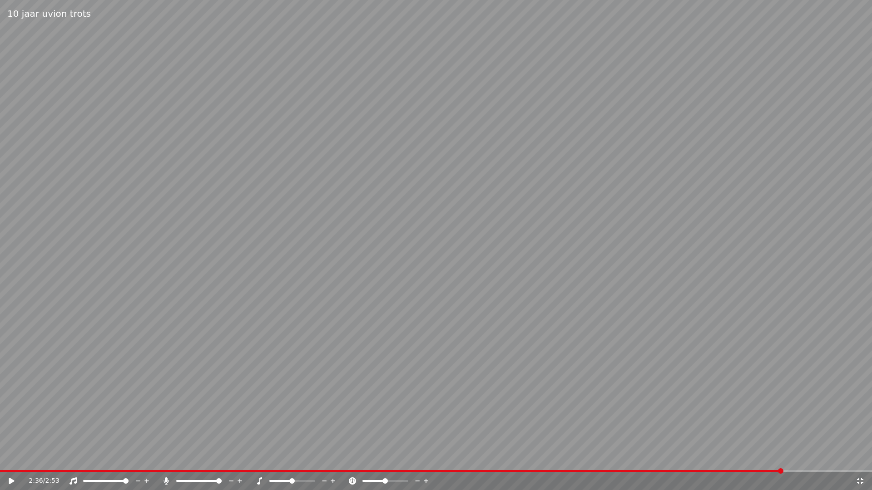
click at [739, 458] on video at bounding box center [436, 245] width 872 height 490
click at [737, 458] on span at bounding box center [395, 471] width 791 height 2
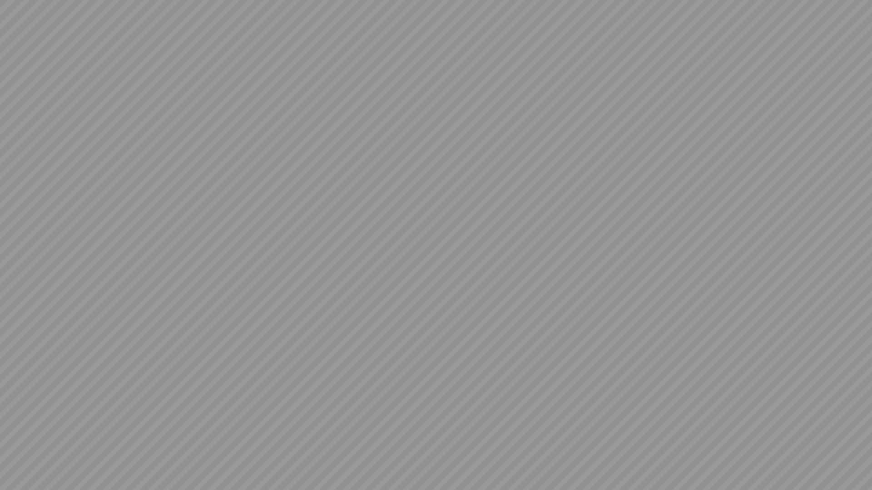
click at [737, 458] on video at bounding box center [436, 245] width 872 height 490
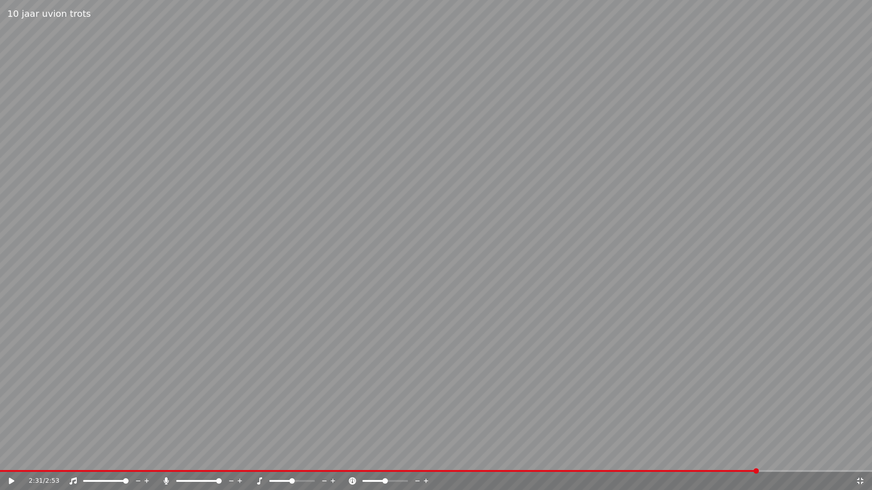
click at [737, 458] on span at bounding box center [379, 471] width 758 height 2
click at [670, 308] on video at bounding box center [436, 245] width 872 height 490
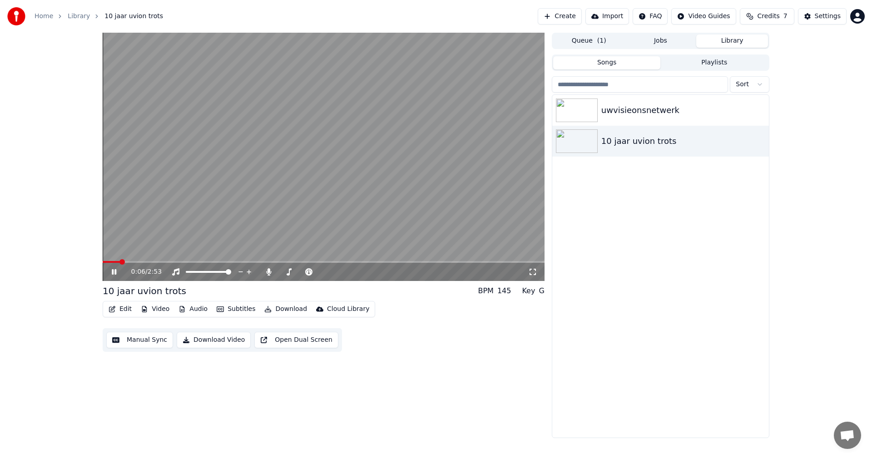
click at [315, 184] on video at bounding box center [324, 157] width 442 height 248
click at [316, 168] on video at bounding box center [324, 157] width 442 height 248
click at [103, 262] on span at bounding box center [105, 261] width 5 height 5
click at [272, 185] on video at bounding box center [324, 157] width 442 height 248
click at [105, 261] on span at bounding box center [107, 261] width 5 height 5
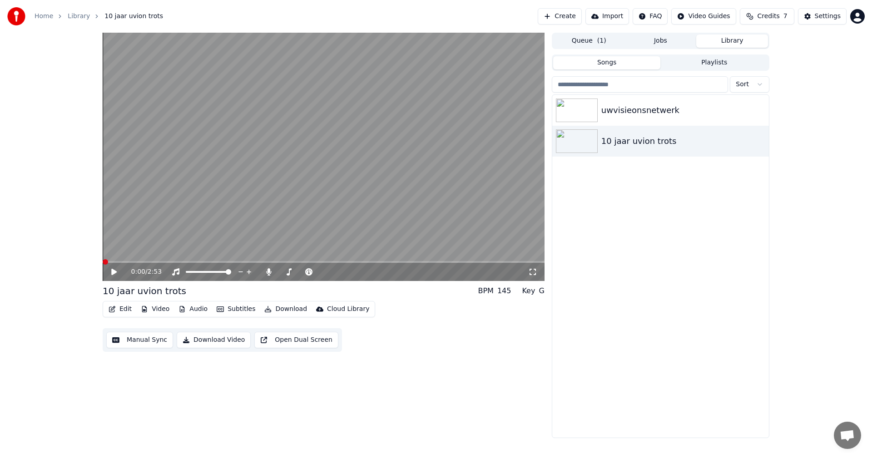
drag, startPoint x: 534, startPoint y: 275, endPoint x: 534, endPoint y: 286, distance: 10.4
click at [534, 275] on icon at bounding box center [532, 272] width 6 height 6
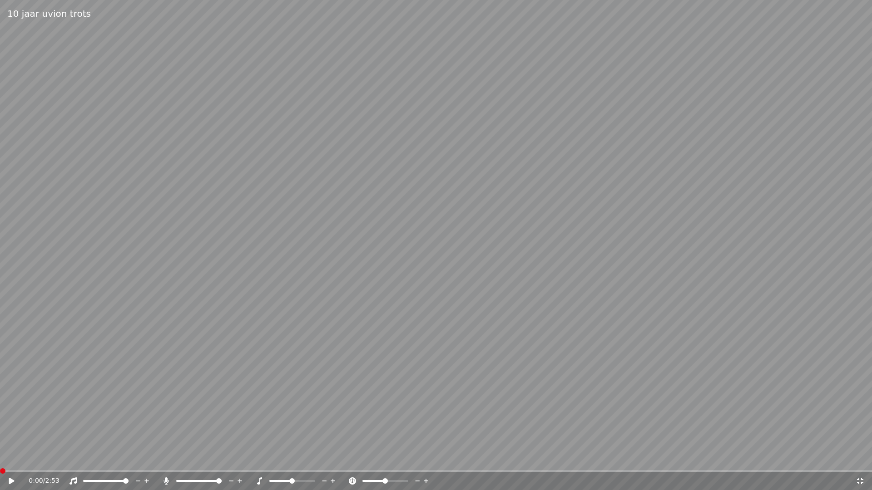
click at [12, 458] on icon at bounding box center [11, 481] width 5 height 6
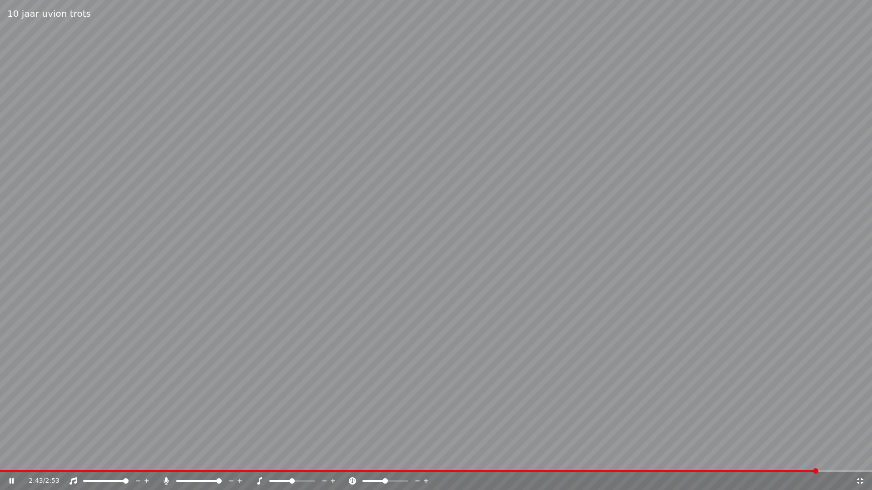
click at [723, 458] on span at bounding box center [409, 471] width 818 height 2
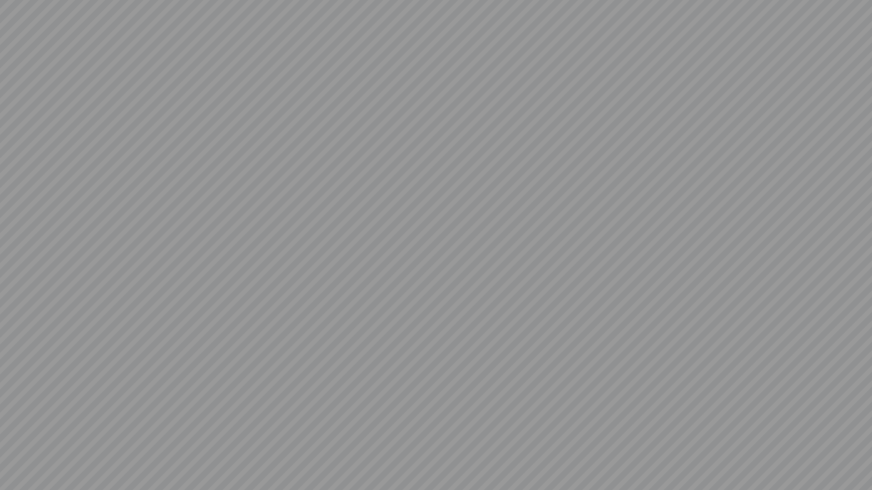
click at [723, 458] on video at bounding box center [436, 245] width 872 height 490
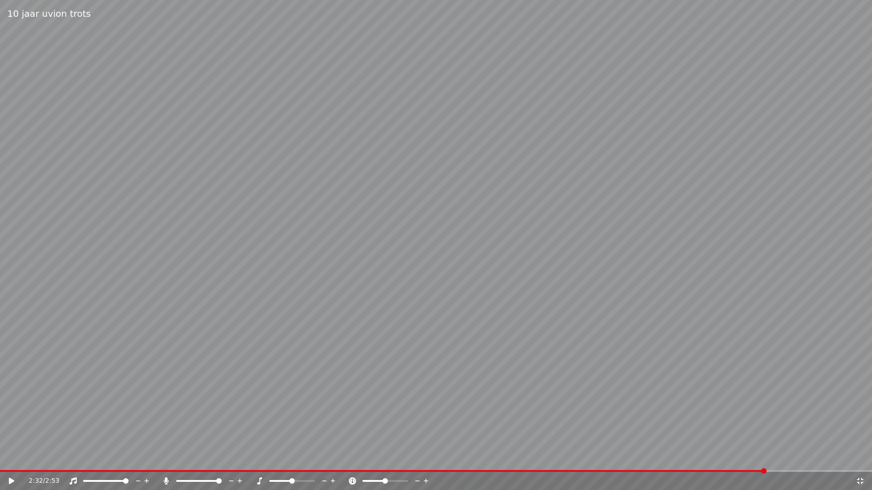
click at [736, 458] on span at bounding box center [383, 471] width 766 height 2
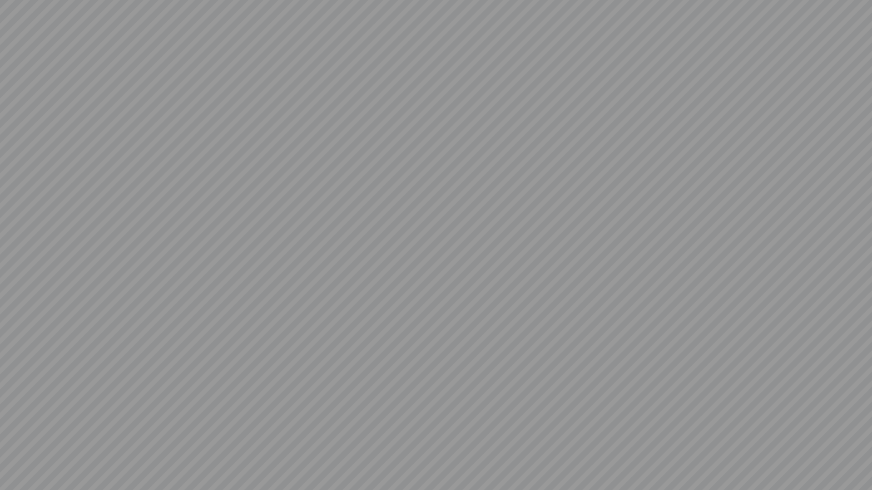
click at [736, 458] on video at bounding box center [436, 245] width 872 height 490
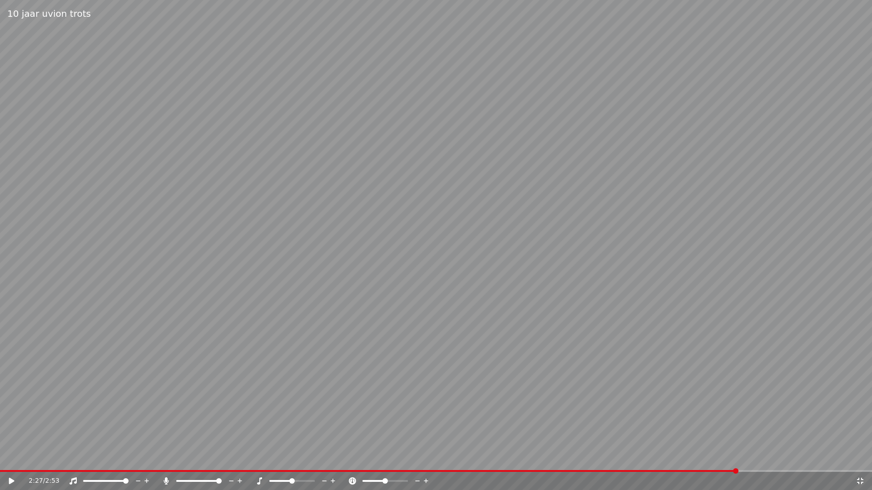
click at [736, 458] on span at bounding box center [368, 471] width 737 height 2
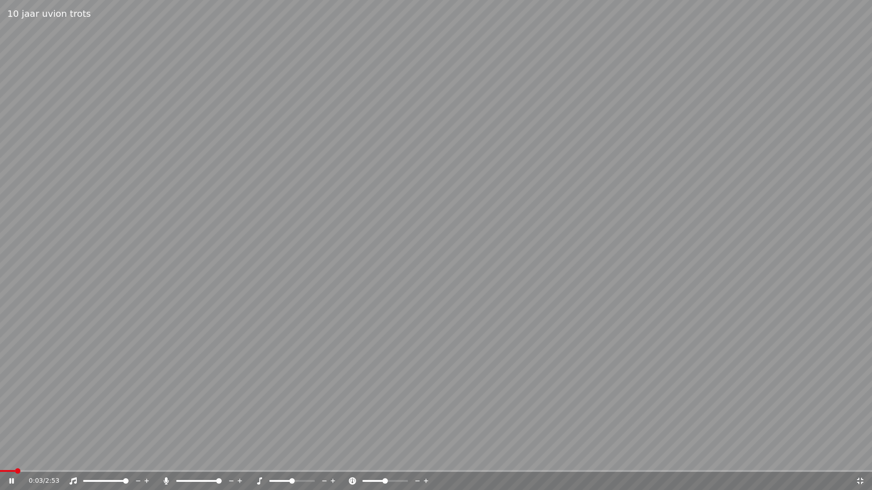
click at [15, 458] on span at bounding box center [7, 471] width 15 height 2
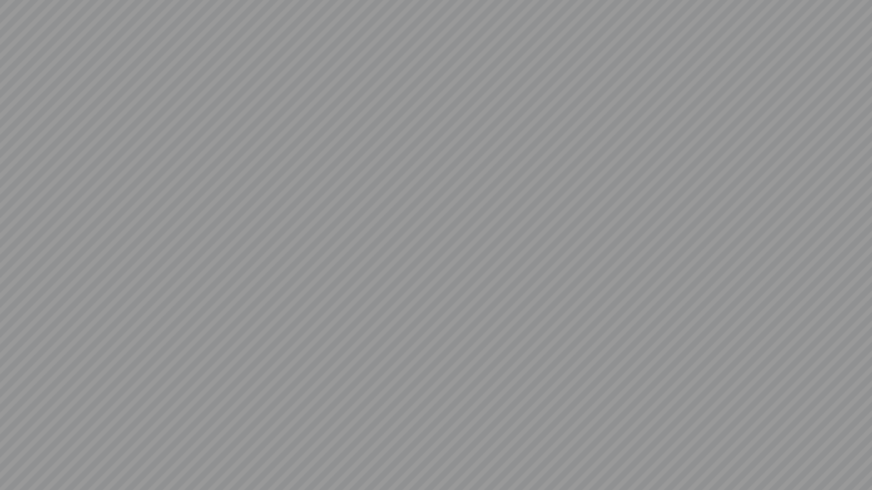
click at [204, 242] on video at bounding box center [436, 245] width 872 height 490
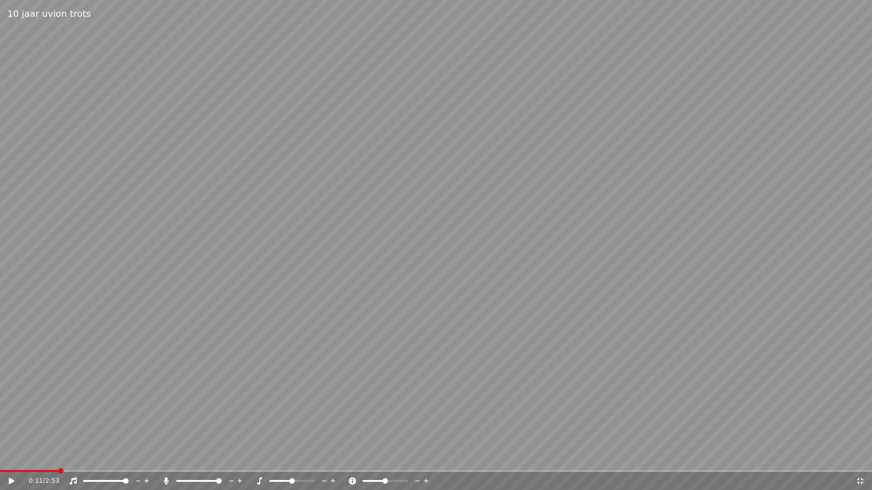
click at [30, 458] on span at bounding box center [29, 471] width 58 height 2
click at [23, 458] on span at bounding box center [12, 471] width 25 height 2
click at [13, 458] on icon at bounding box center [17, 481] width 21 height 7
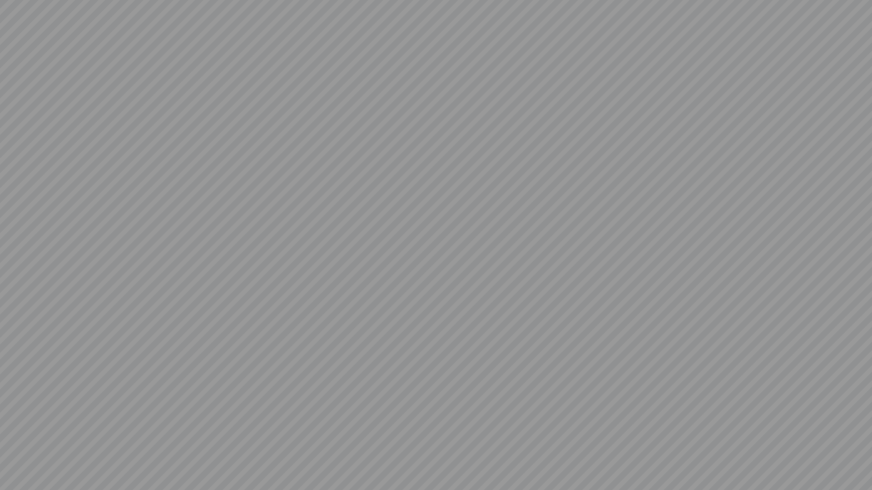
click at [13, 458] on video at bounding box center [436, 245] width 872 height 490
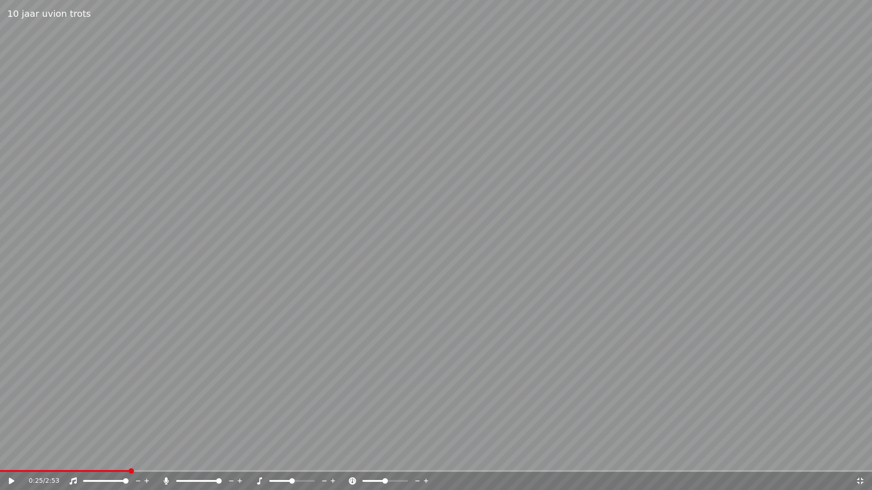
click at [33, 458] on video at bounding box center [436, 245] width 872 height 490
click at [33, 458] on div "0:25 / 2:53" at bounding box center [436, 481] width 872 height 18
click at [35, 458] on div "0:26 / 2:53" at bounding box center [436, 481] width 872 height 18
click at [33, 458] on video at bounding box center [436, 245] width 872 height 490
click at [32, 458] on span at bounding box center [68, 471] width 137 height 2
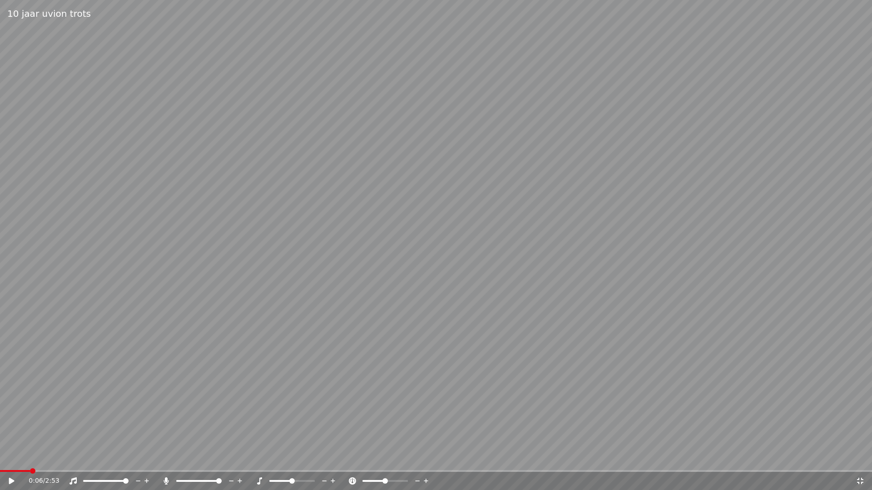
click at [11, 458] on icon at bounding box center [11, 481] width 5 height 6
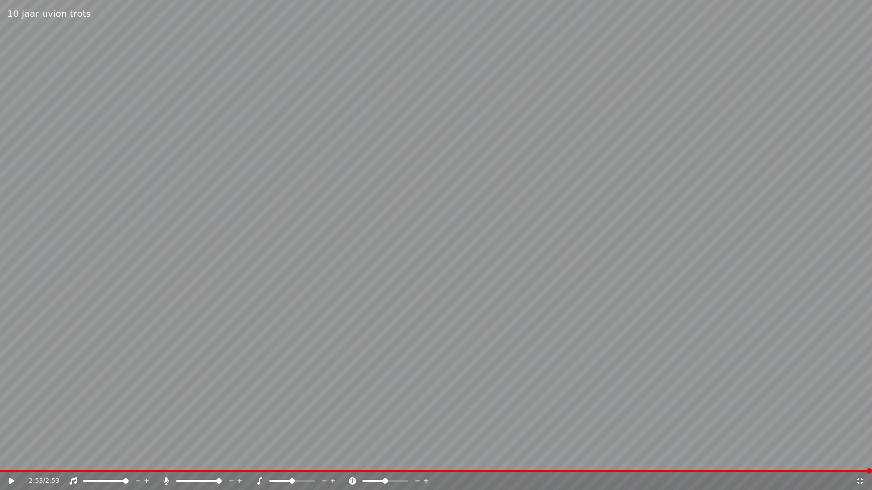
click at [597, 324] on video at bounding box center [436, 245] width 872 height 490
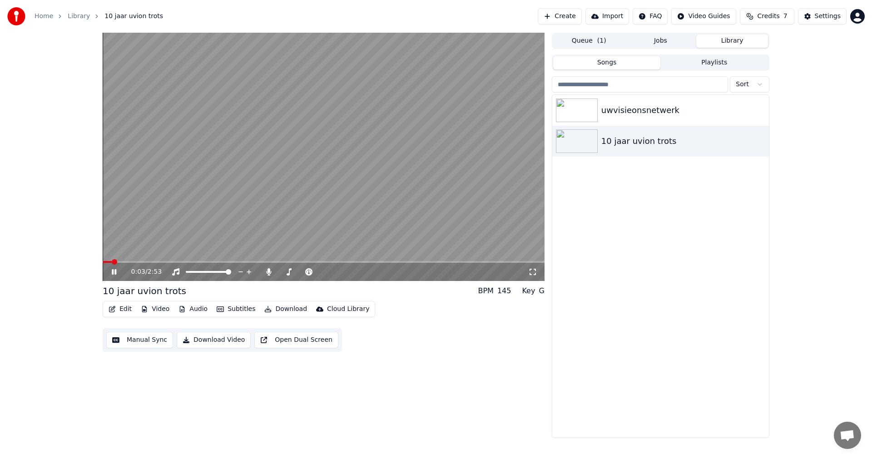
click at [365, 162] on video at bounding box center [324, 157] width 442 height 248
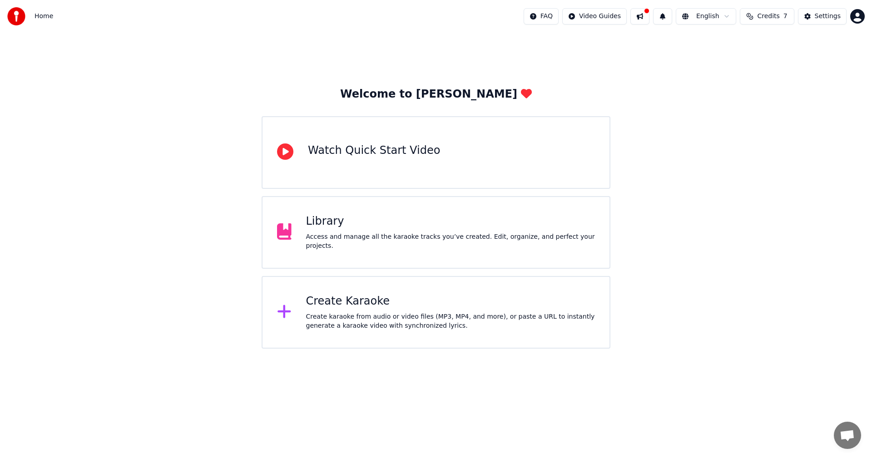
click at [364, 303] on div "Create Karaoke" at bounding box center [450, 301] width 289 height 15
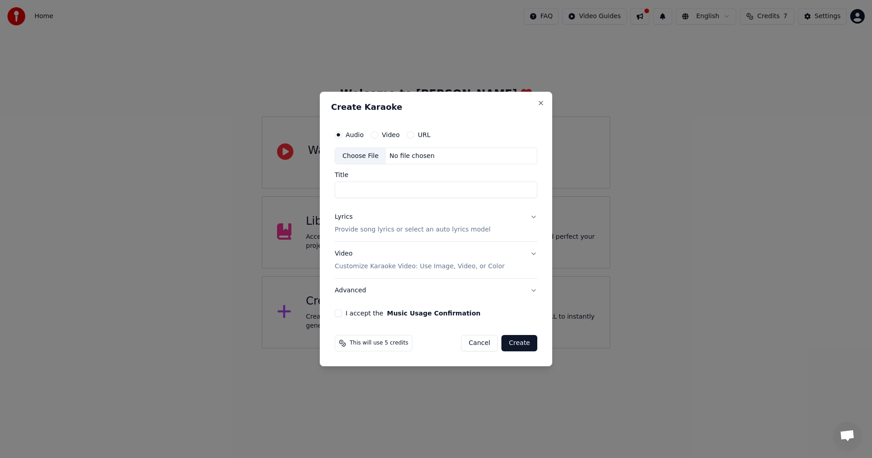
click at [482, 348] on button "Cancel" at bounding box center [479, 343] width 37 height 16
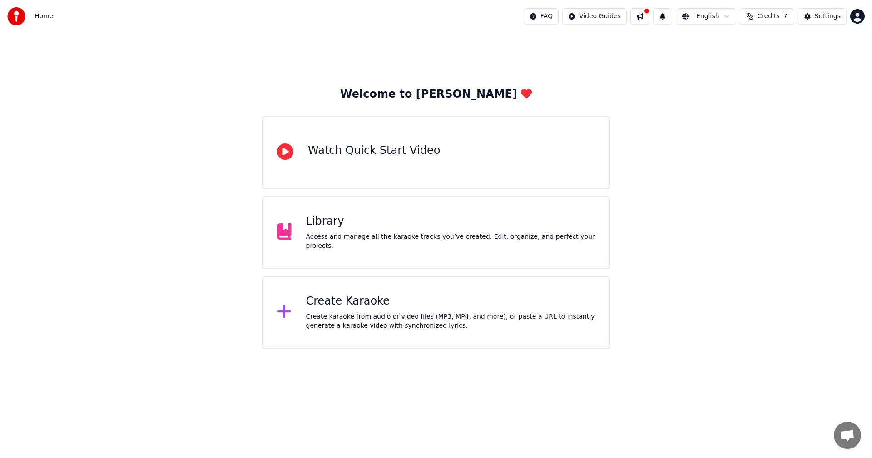
click at [13, 16] on img at bounding box center [16, 16] width 18 height 18
click at [412, 228] on div "Library" at bounding box center [450, 221] width 289 height 15
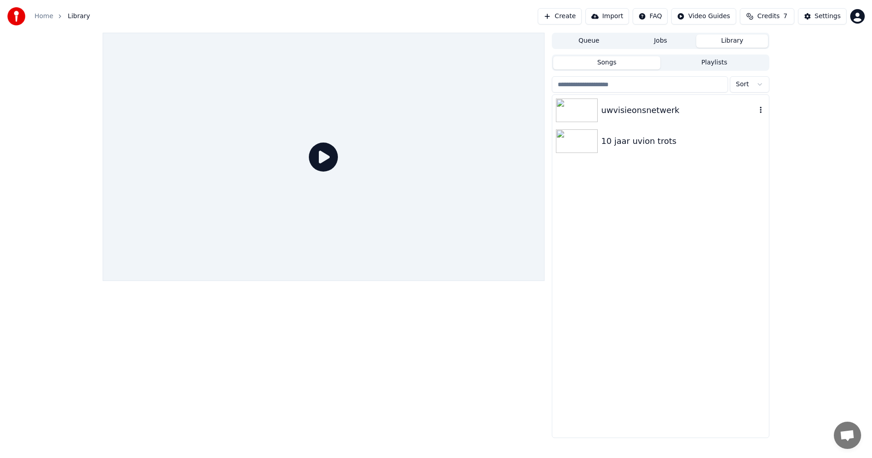
click at [617, 110] on div "uwvisieonsnetwerk" at bounding box center [678, 110] width 155 height 13
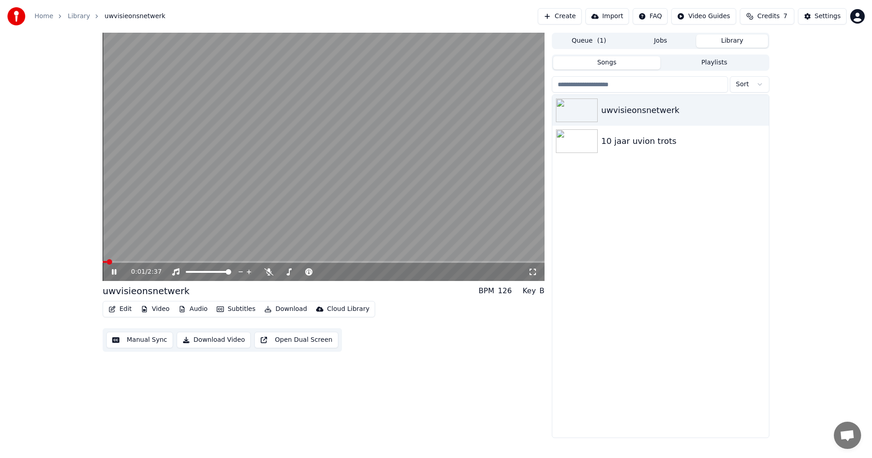
click at [536, 273] on icon at bounding box center [532, 271] width 9 height 7
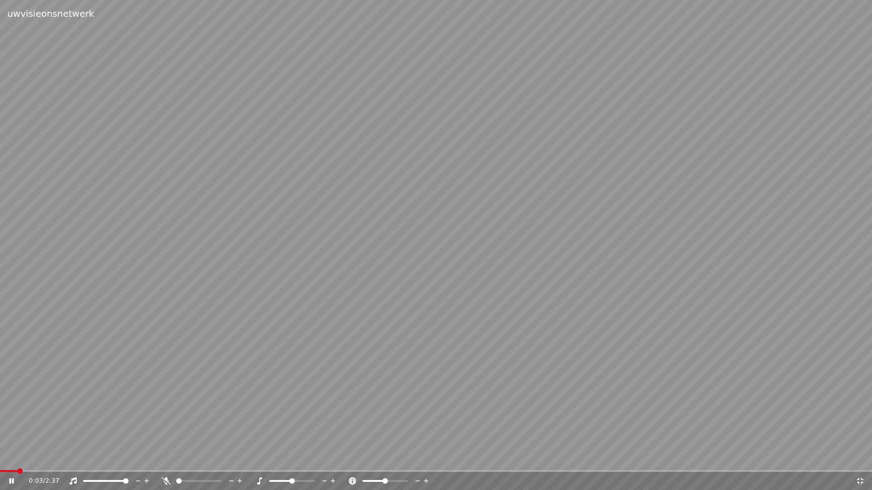
click at [12, 458] on icon at bounding box center [17, 481] width 21 height 7
click at [0, 458] on span at bounding box center [2, 471] width 5 height 5
click at [382, 287] on video at bounding box center [436, 245] width 872 height 490
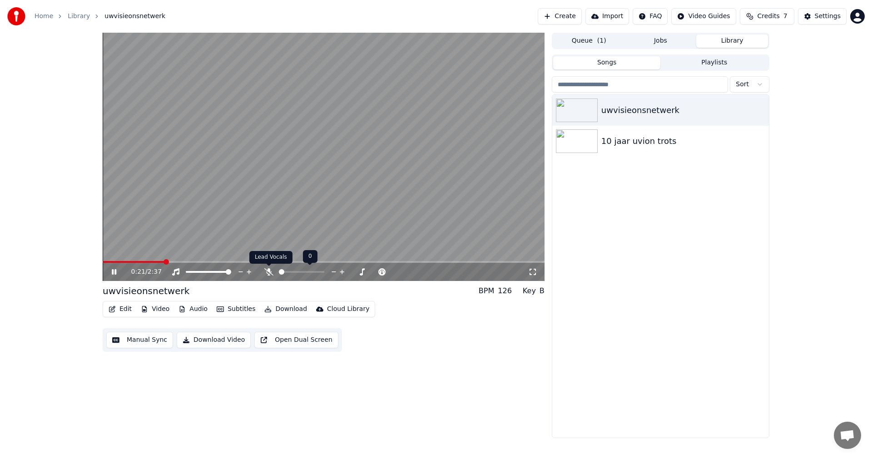
click at [269, 270] on icon at bounding box center [268, 271] width 9 height 7
click at [103, 263] on span at bounding box center [105, 261] width 5 height 5
click at [292, 165] on video at bounding box center [324, 157] width 442 height 248
click at [115, 273] on icon at bounding box center [113, 272] width 5 height 6
click at [532, 273] on icon at bounding box center [532, 271] width 9 height 7
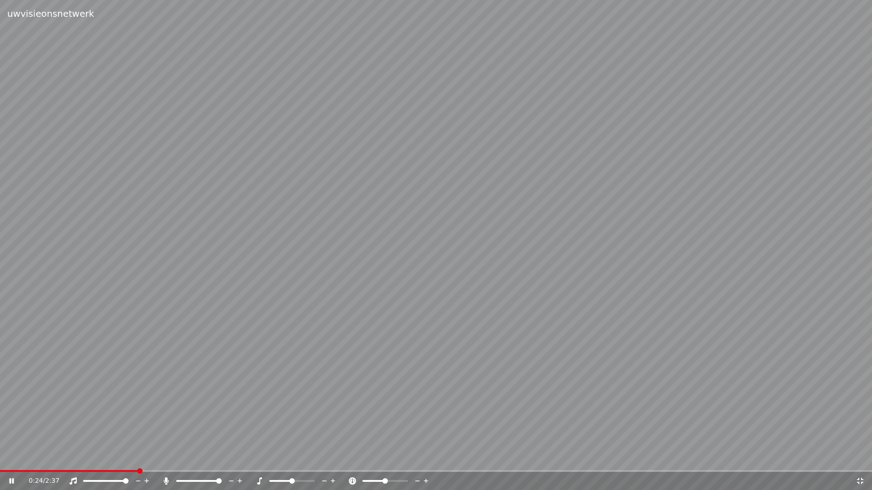
click at [314, 237] on video at bounding box center [436, 245] width 872 height 490
click at [44, 458] on span at bounding box center [22, 471] width 44 height 2
click at [14, 458] on div "0:08 / 2:37" at bounding box center [436, 481] width 864 height 9
click at [14, 458] on icon at bounding box center [17, 481] width 21 height 7
click at [311, 94] on video at bounding box center [436, 245] width 872 height 490
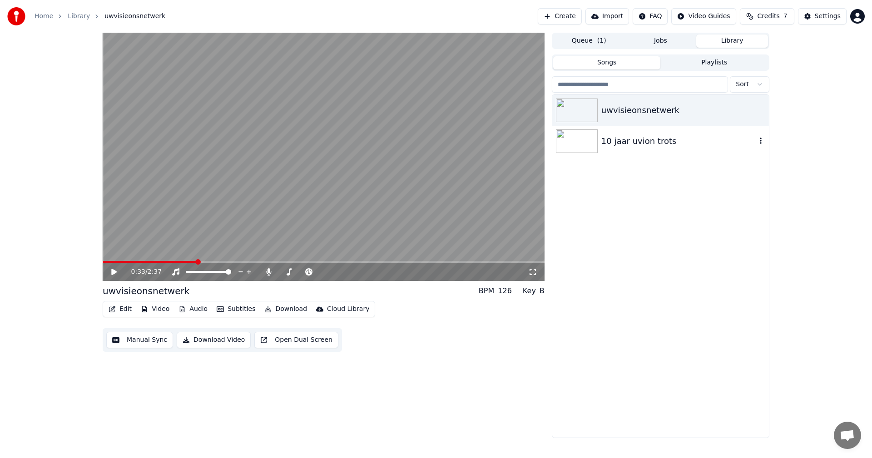
click at [662, 140] on div "10 jaar uvion trots" at bounding box center [678, 141] width 155 height 13
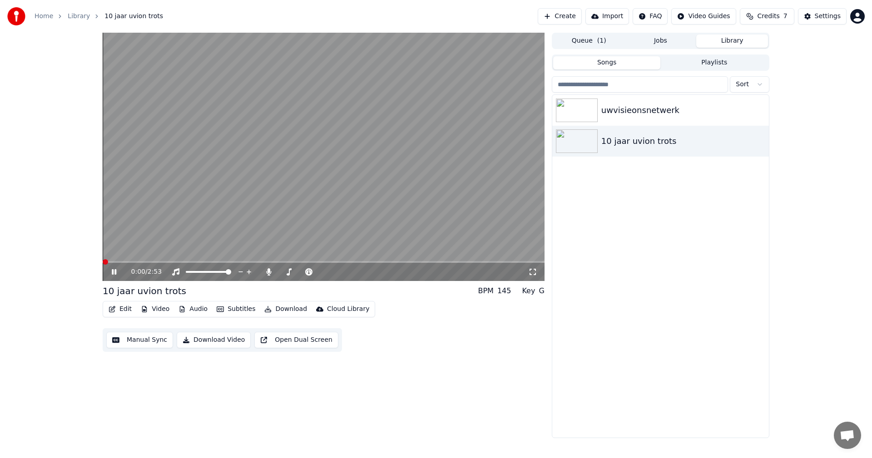
click at [103, 259] on span at bounding box center [105, 261] width 5 height 5
click at [306, 171] on video at bounding box center [324, 157] width 442 height 248
click at [118, 272] on icon at bounding box center [120, 271] width 21 height 7
click at [534, 269] on icon at bounding box center [532, 272] width 6 height 6
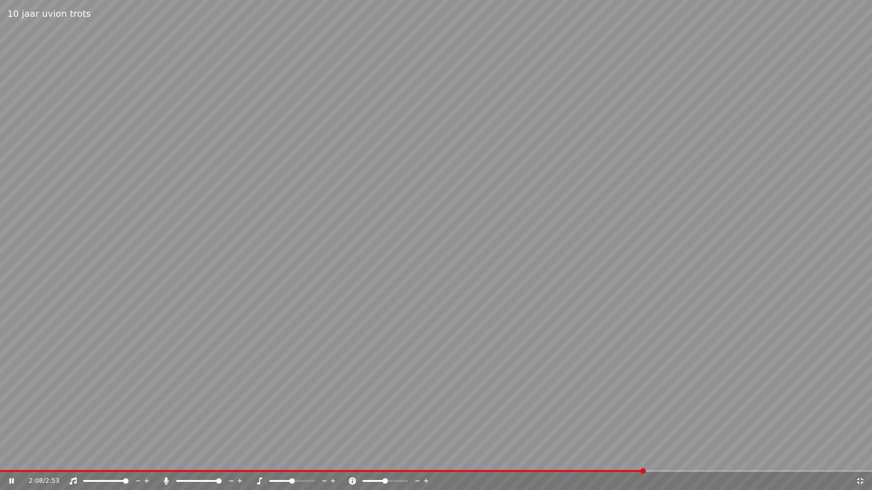
click at [588, 458] on video at bounding box center [436, 245] width 872 height 490
click at [592, 458] on span at bounding box center [296, 471] width 592 height 2
click at [496, 304] on video at bounding box center [436, 245] width 872 height 490
click at [736, 458] on span at bounding box center [385, 471] width 770 height 2
click at [457, 138] on video at bounding box center [436, 245] width 872 height 490
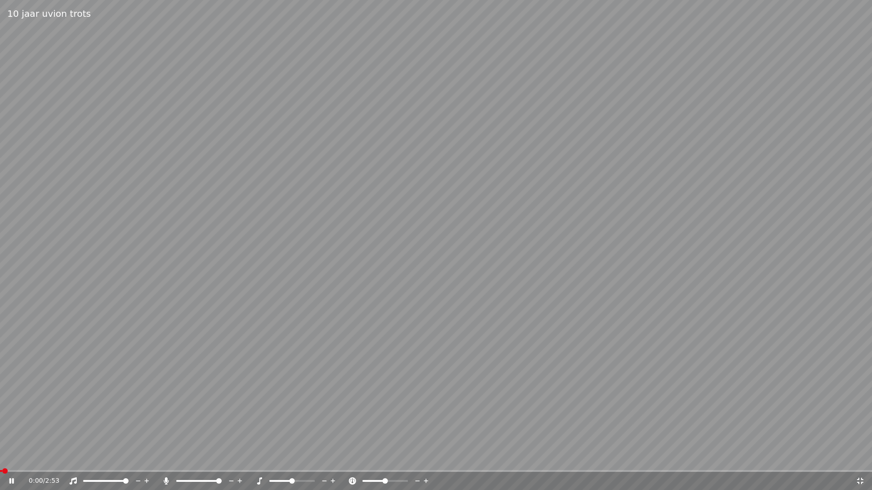
click at [330, 319] on video at bounding box center [436, 245] width 872 height 490
